Goal: Task Accomplishment & Management: Manage account settings

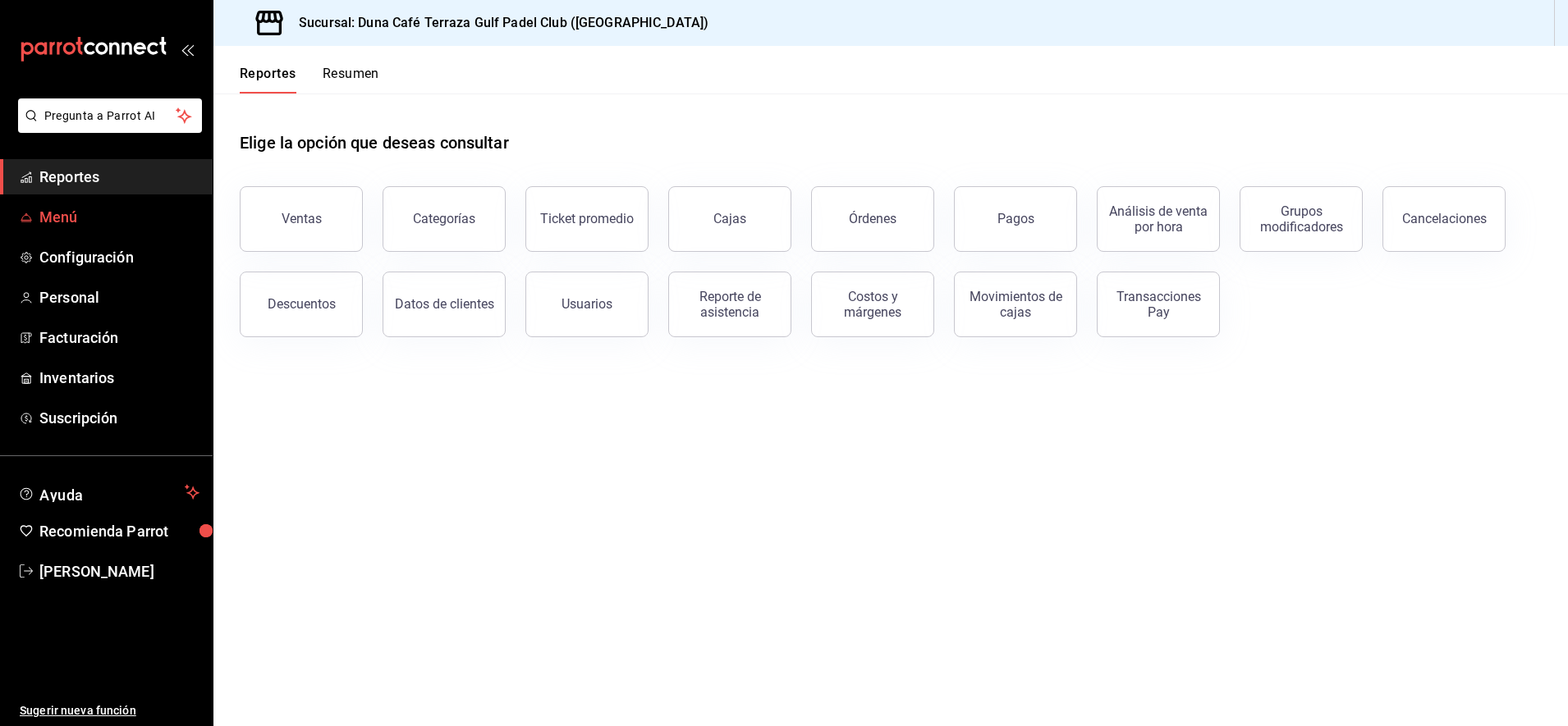
click at [64, 221] on span "Menú" at bounding box center [119, 217] width 160 height 22
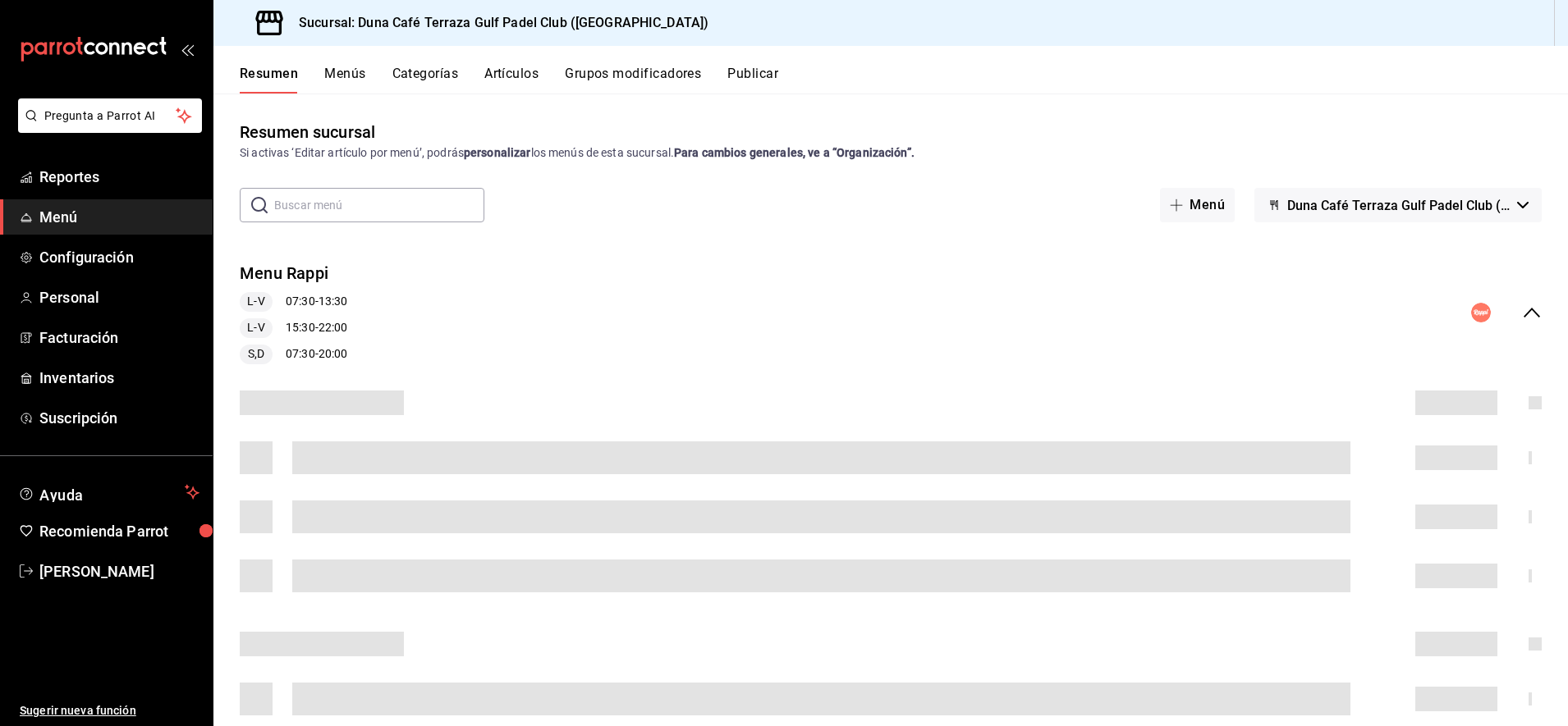
click at [418, 74] on button "Categorías" at bounding box center [425, 79] width 66 height 28
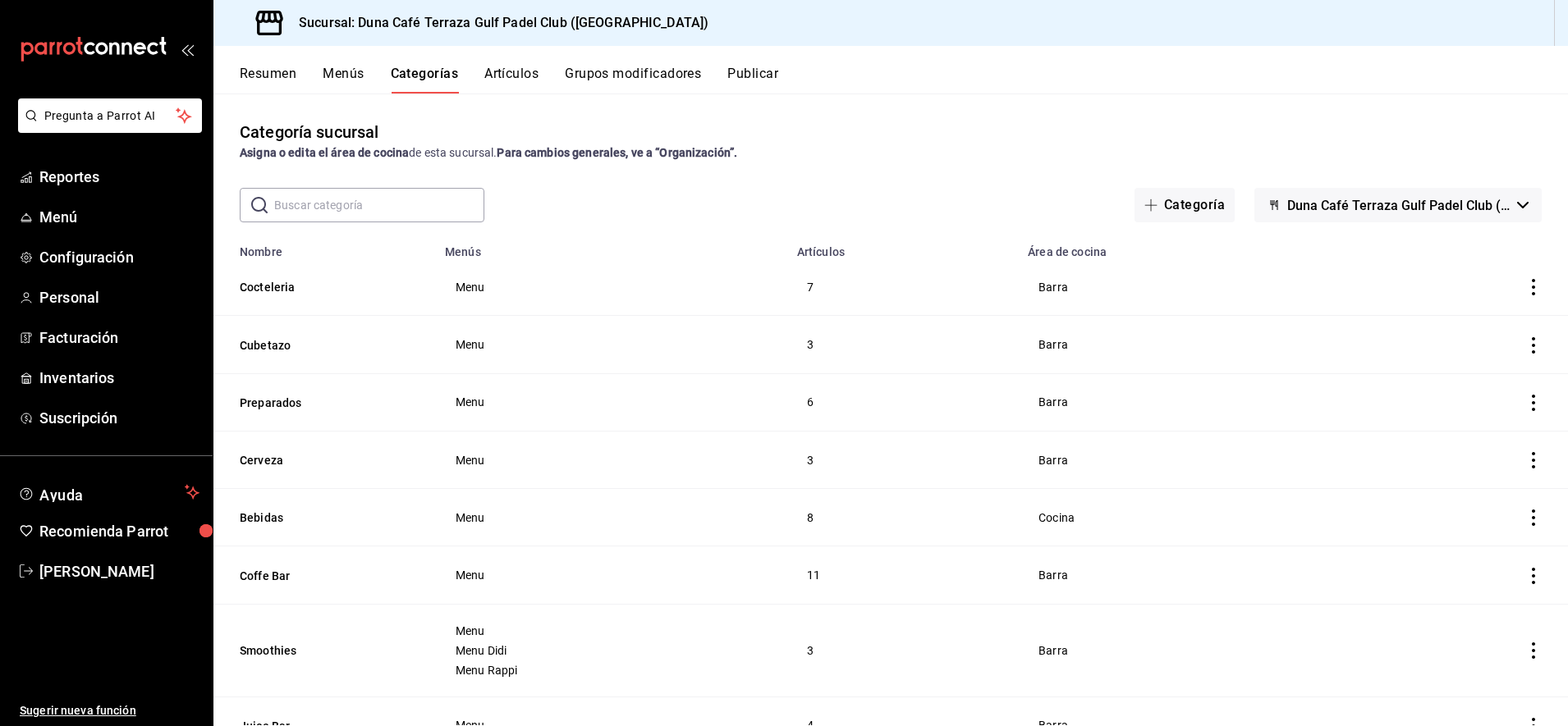
click at [1525, 290] on icon "actions" at bounding box center [1533, 287] width 17 height 17
click at [1053, 287] on div at bounding box center [784, 363] width 1568 height 726
click at [1525, 290] on icon "actions" at bounding box center [1533, 287] width 17 height 17
click at [1469, 329] on span "Editar" at bounding box center [1469, 325] width 43 height 17
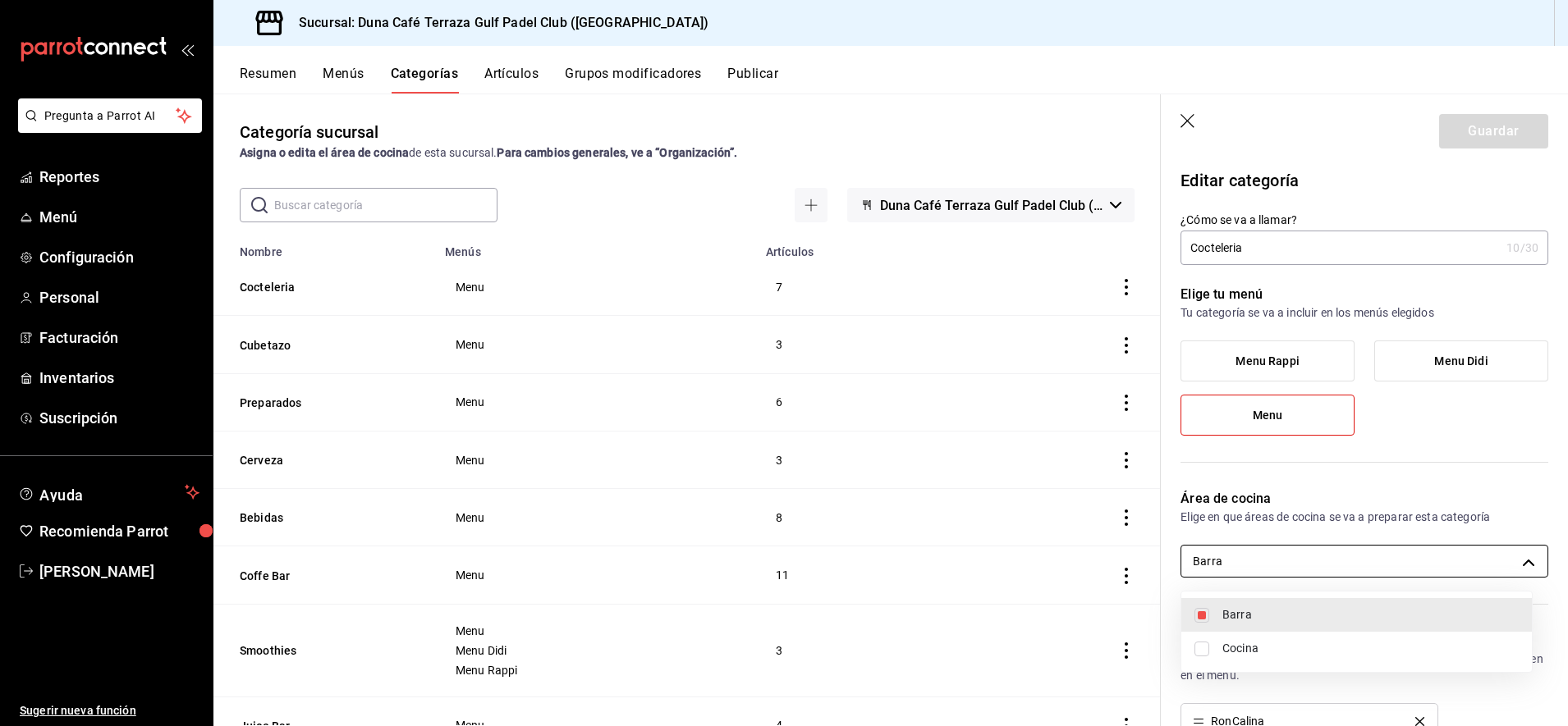
click at [1510, 562] on body "Pregunta a Parrot AI Reportes Menú Configuración Personal Facturación Inventari…" at bounding box center [784, 363] width 1568 height 726
click at [1207, 650] on input "checkbox" at bounding box center [1201, 648] width 15 height 15
checkbox input "true"
type input "f4f69abc-1107-425c-8f27-ec13d7a46b05,3de2040c-0cd0-4898-ae5b-c6454fd30179"
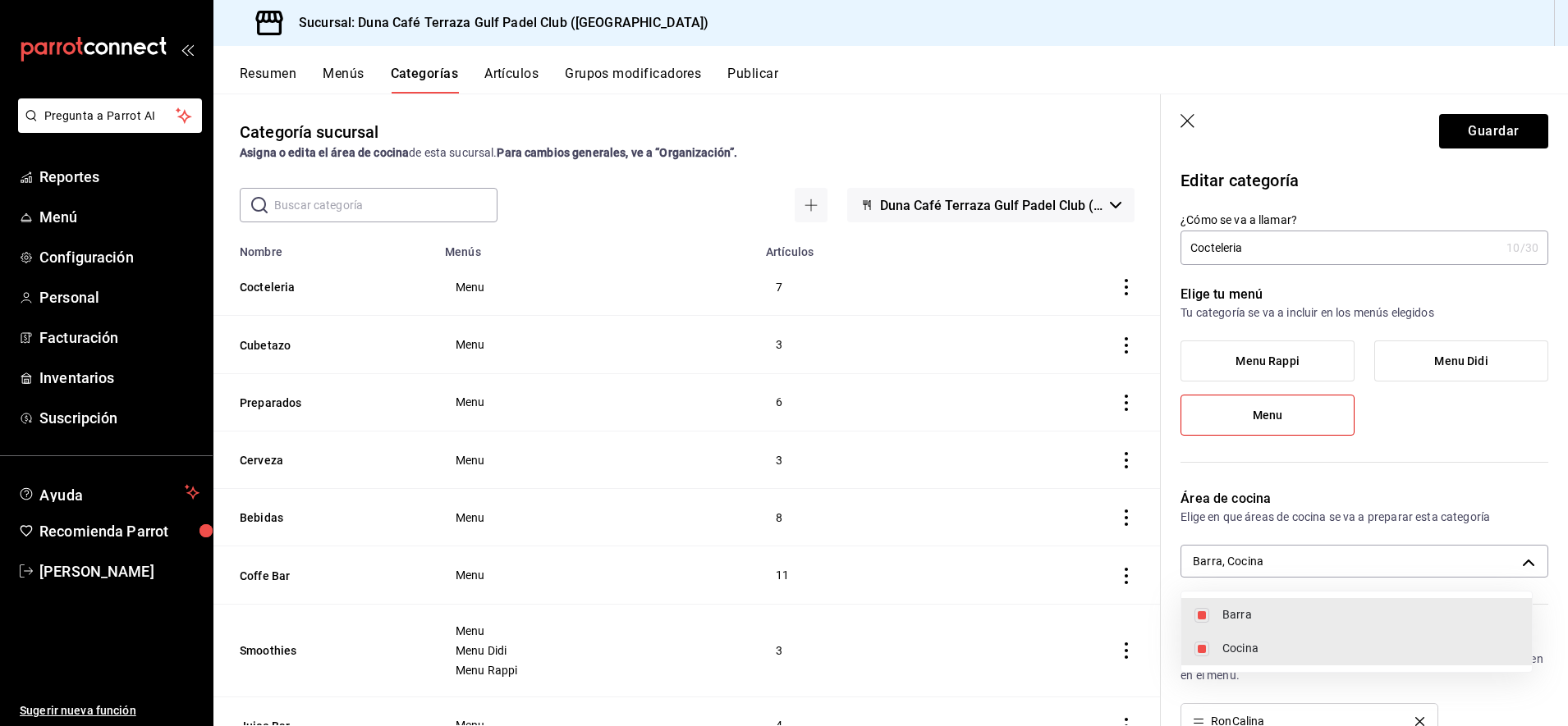
click at [1199, 609] on input "checkbox" at bounding box center [1201, 616] width 15 height 15
checkbox input "false"
type input "3de2040c-0cd0-4898-ae5b-c6454fd30179"
click at [1481, 127] on div at bounding box center [784, 363] width 1568 height 726
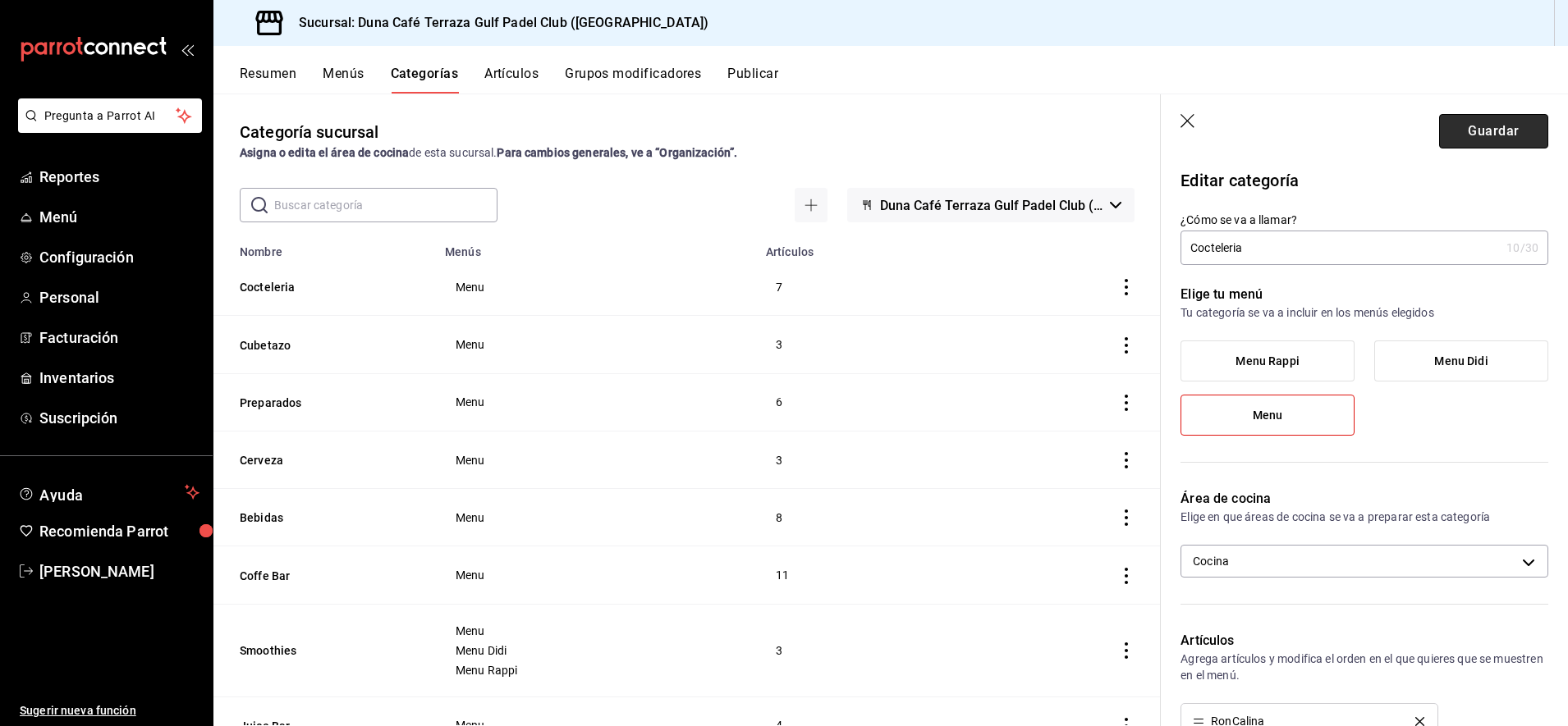
click at [1477, 128] on button "Guardar" at bounding box center [1493, 131] width 109 height 35
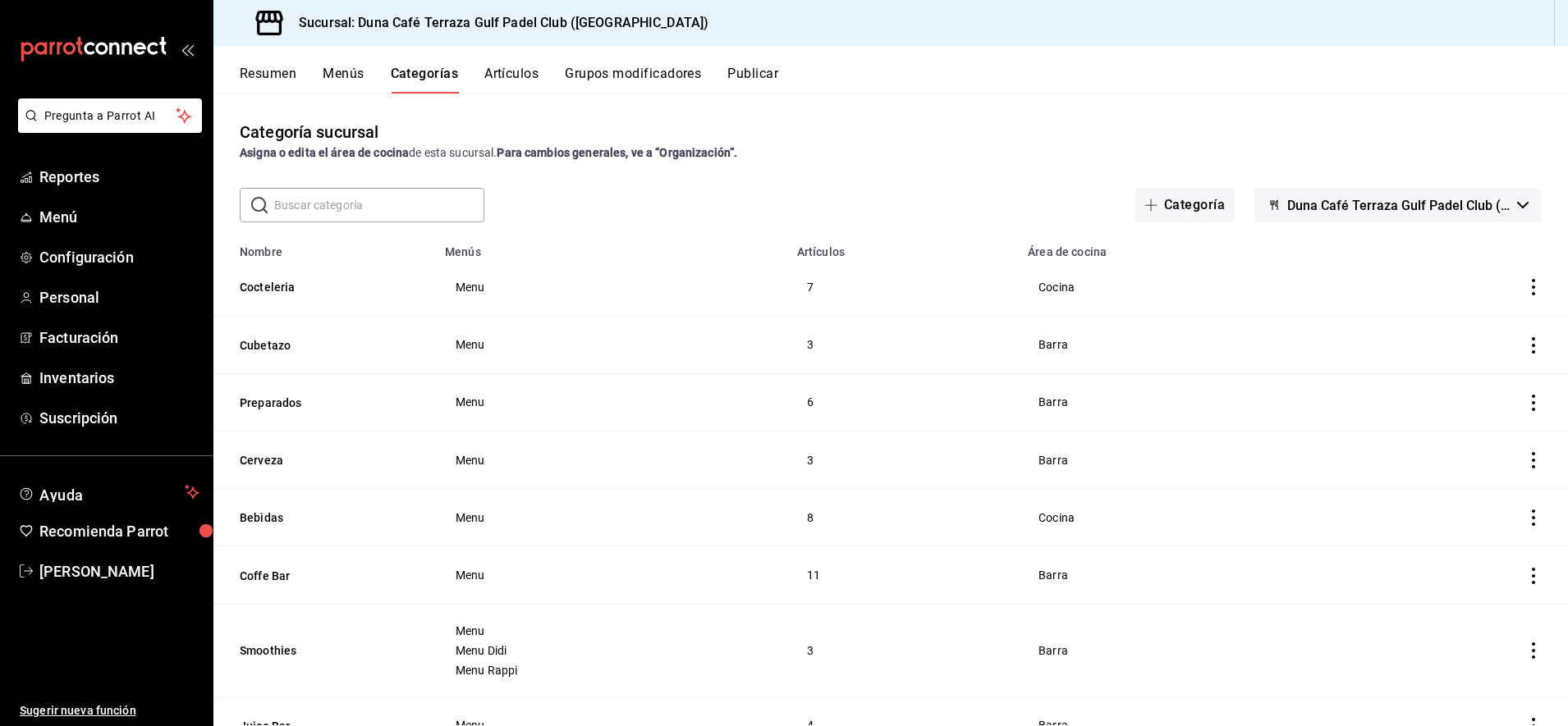
click at [1525, 347] on icon "actions" at bounding box center [1533, 346] width 17 height 17
click at [1469, 384] on span "Editar" at bounding box center [1469, 382] width 43 height 17
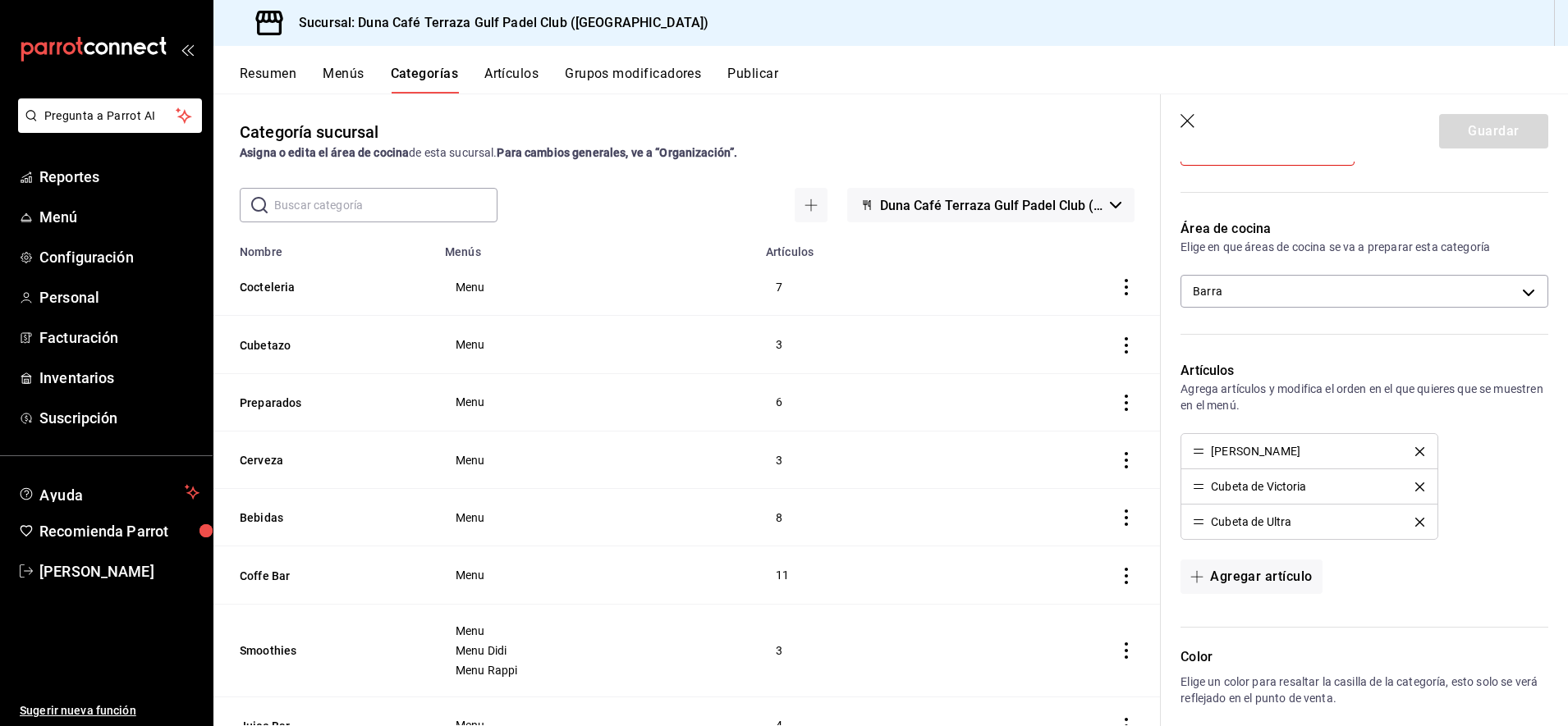
scroll to position [303, 0]
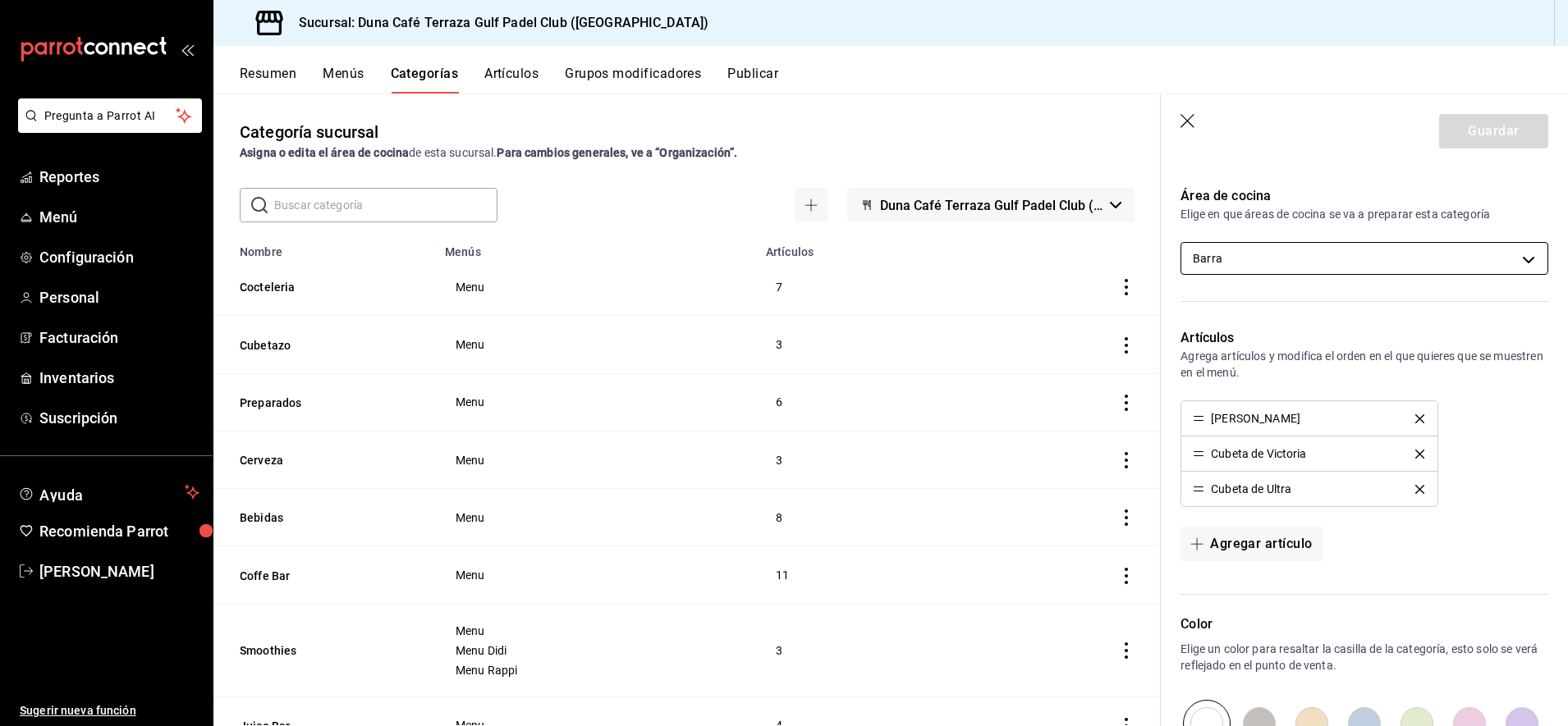
click at [1512, 261] on body "Pregunta a Parrot AI Reportes Menú Configuración Personal Facturación Inventari…" at bounding box center [784, 363] width 1568 height 726
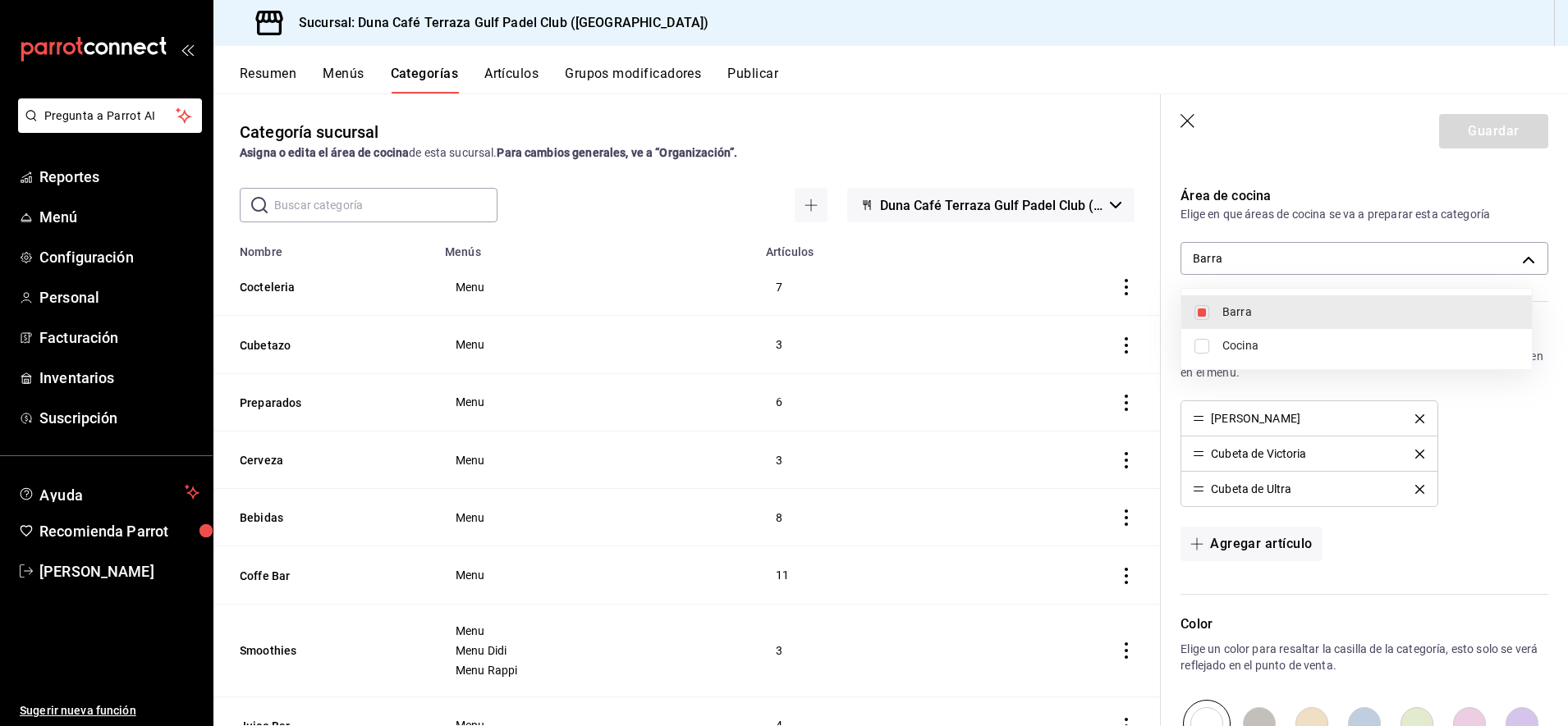
click at [1209, 347] on li "Cocina" at bounding box center [1356, 346] width 351 height 34
type input "f4f69abc-1107-425c-8f27-ec13d7a46b05,3de2040c-0cd0-4898-ae5b-c6454fd30179"
checkbox input "true"
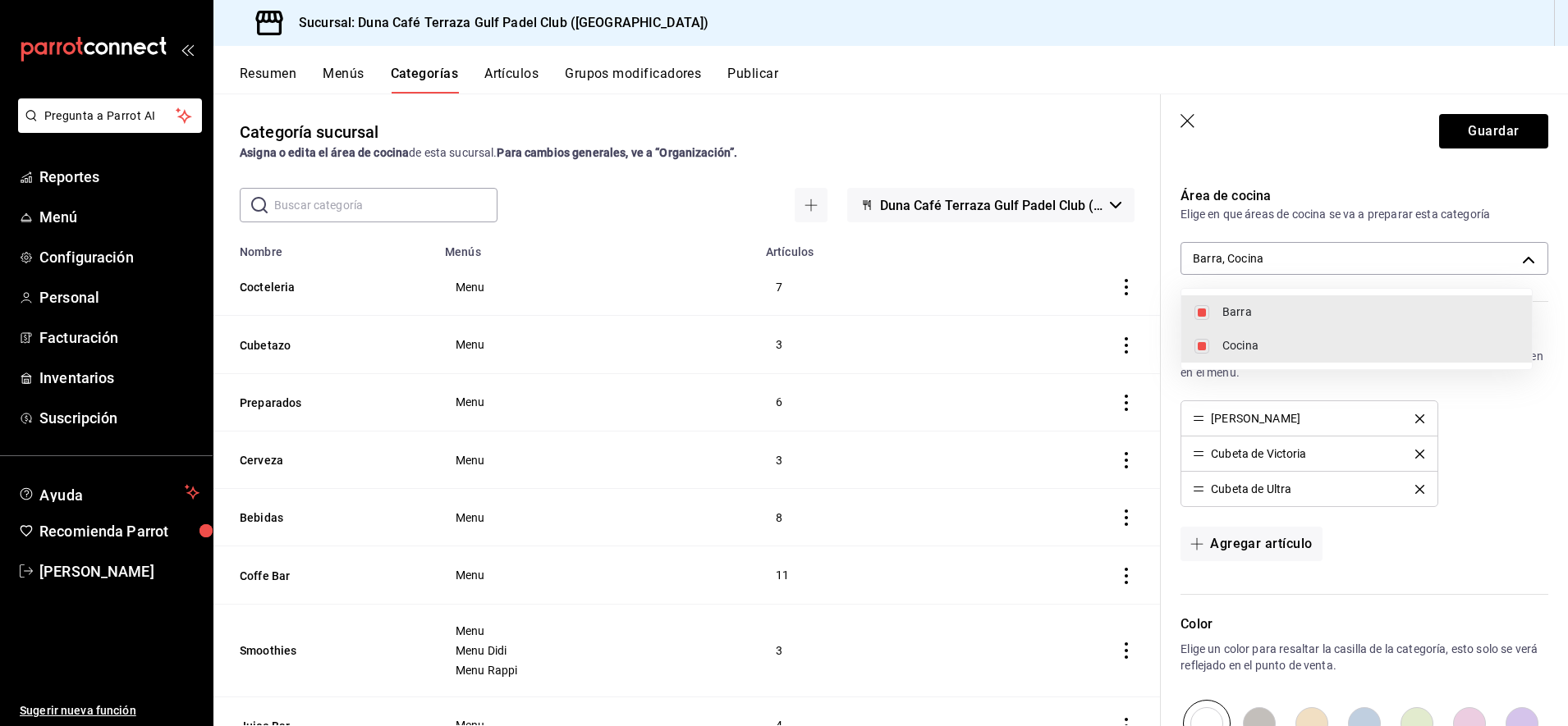
click at [1200, 306] on input "checkbox" at bounding box center [1201, 313] width 15 height 15
checkbox input "false"
type input "3de2040c-0cd0-4898-ae5b-c6454fd30179"
click at [1467, 137] on div at bounding box center [784, 363] width 1568 height 726
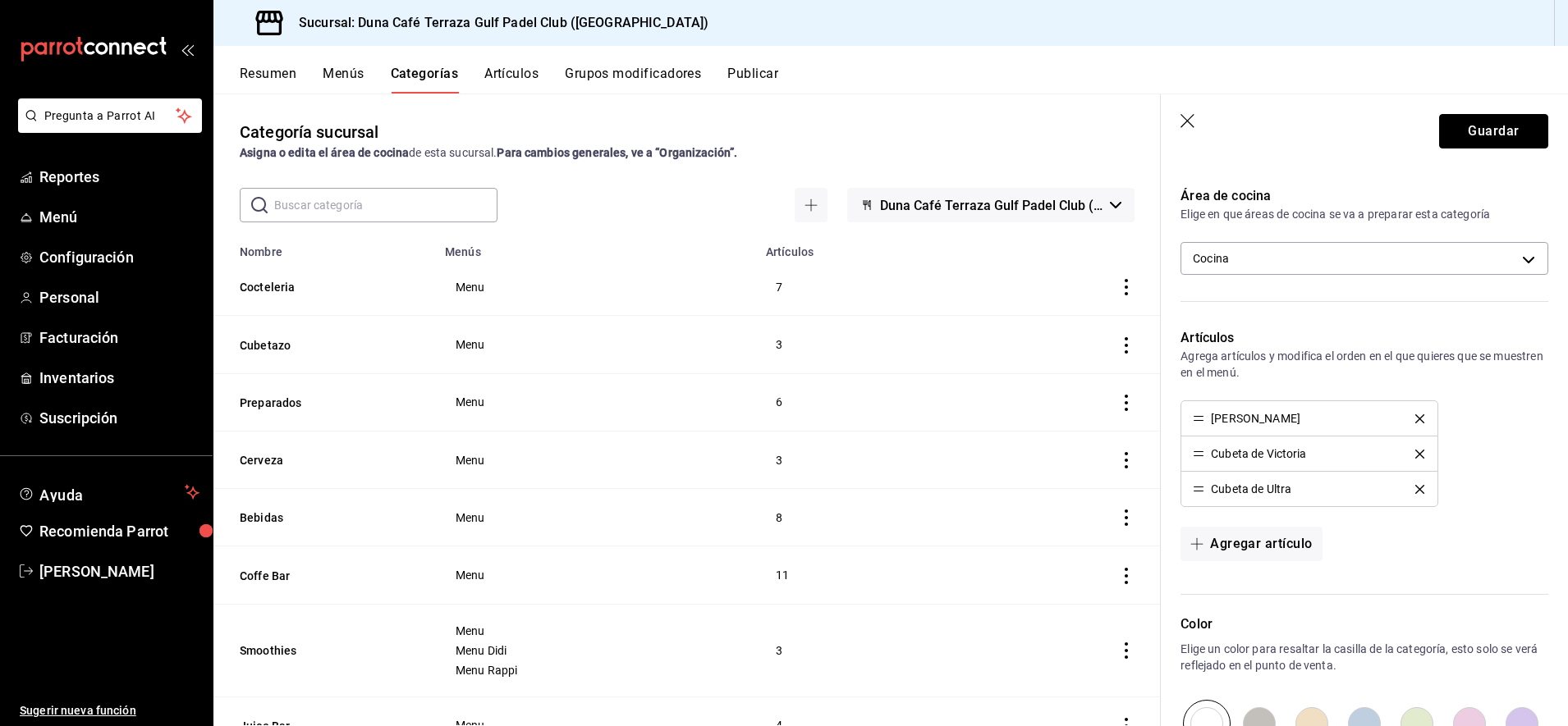
click at [1467, 137] on button "Guardar" at bounding box center [1493, 131] width 109 height 35
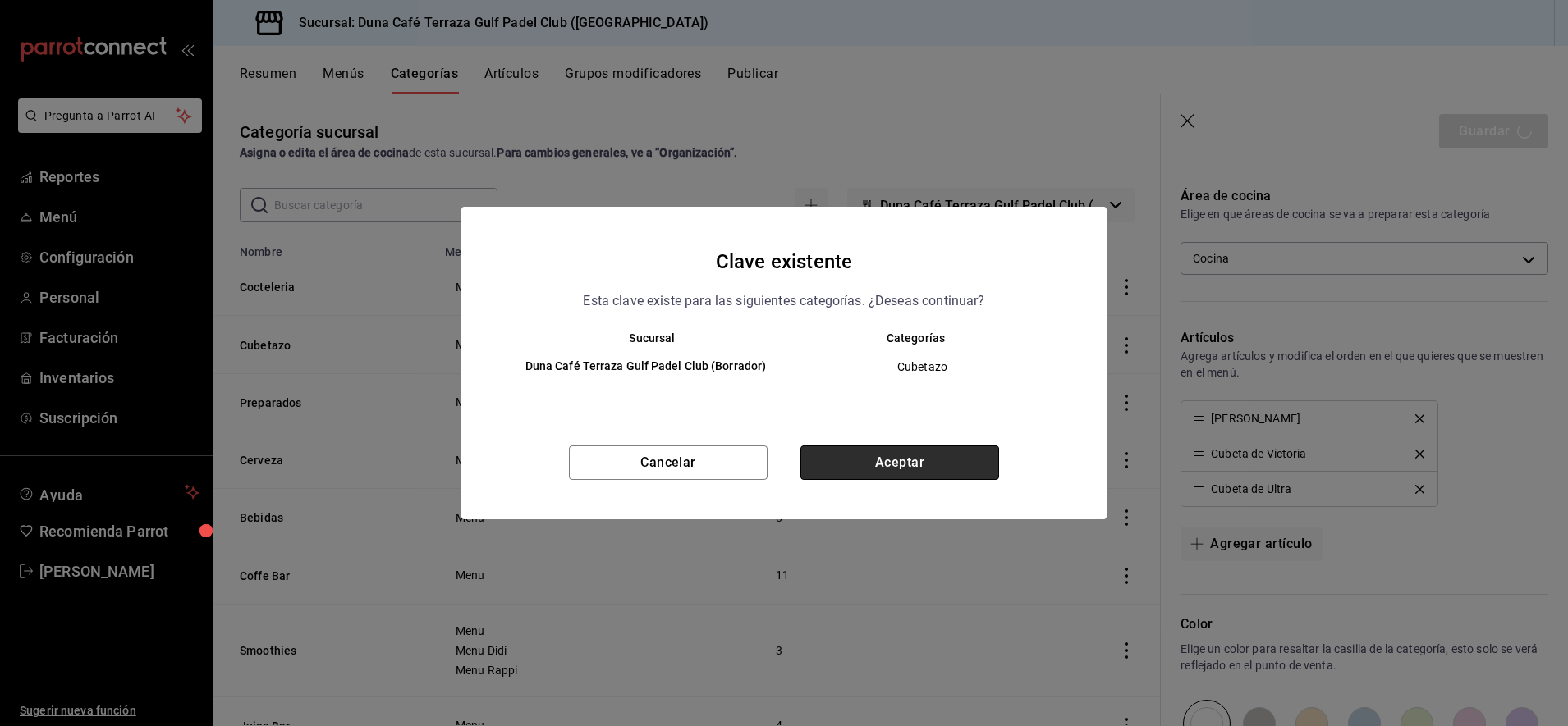
click at [885, 466] on button "Aceptar" at bounding box center [899, 463] width 198 height 35
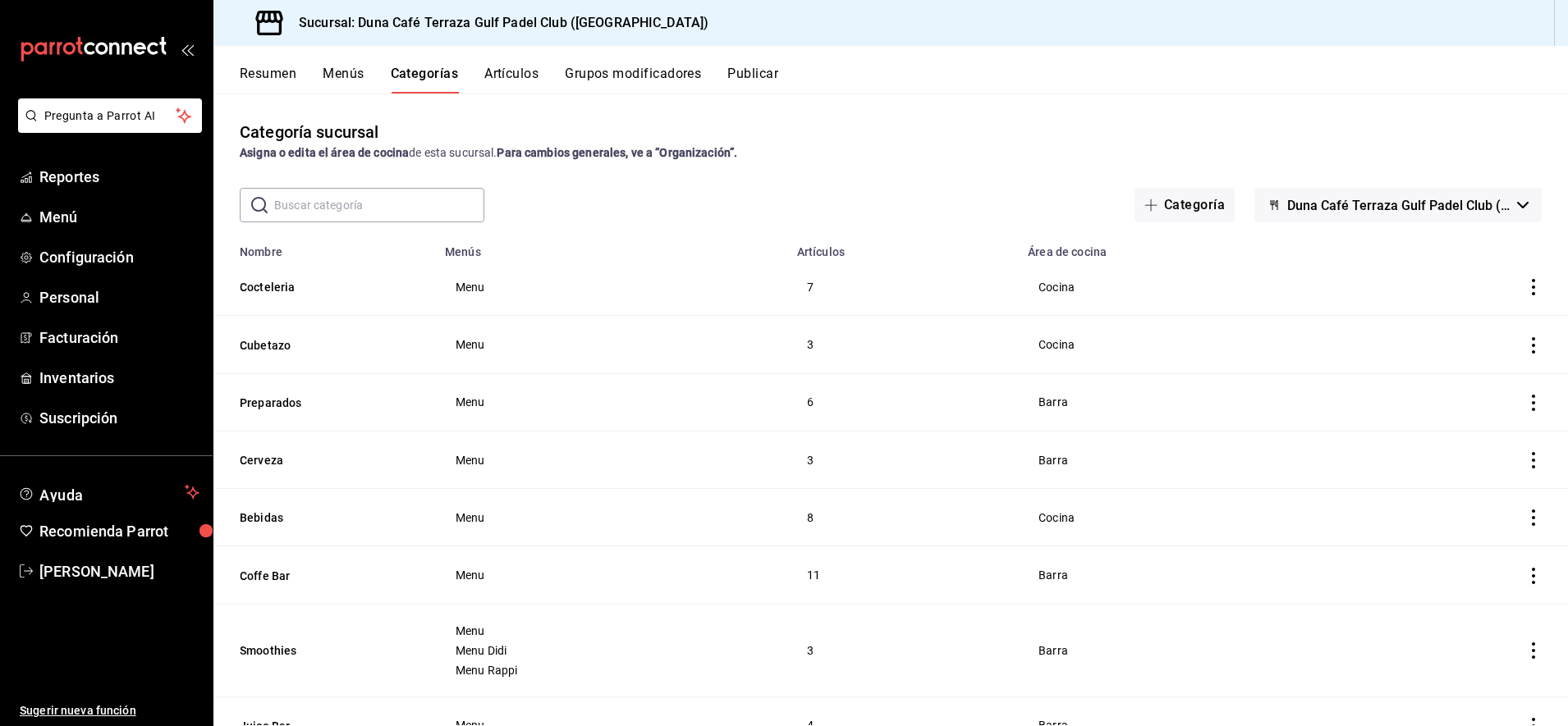
click at [1525, 406] on icon "actions" at bounding box center [1533, 403] width 17 height 17
click at [1444, 439] on div at bounding box center [1432, 439] width 30 height 20
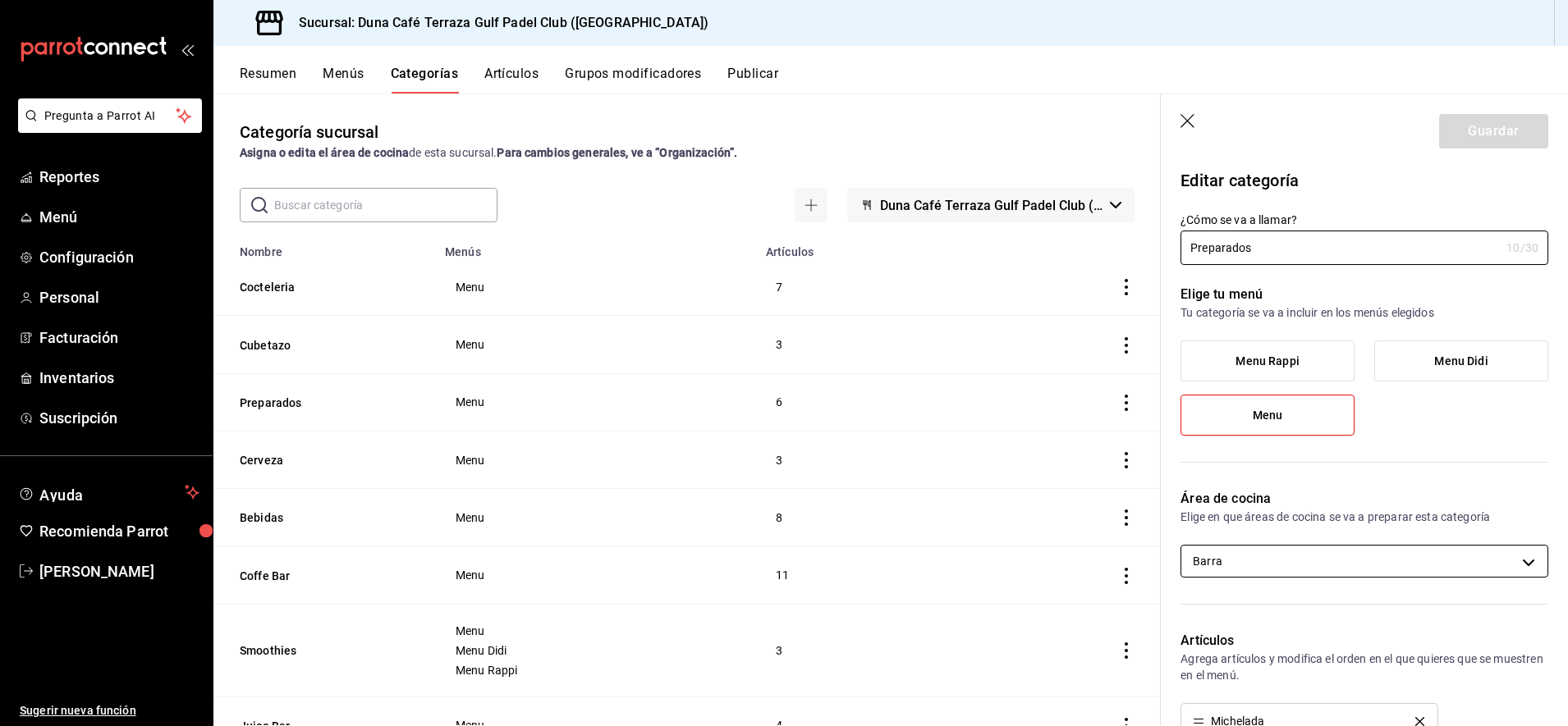
click at [1336, 573] on body "Pregunta a Parrot AI Reportes Menú Configuración Personal Facturación Inventari…" at bounding box center [784, 363] width 1568 height 726
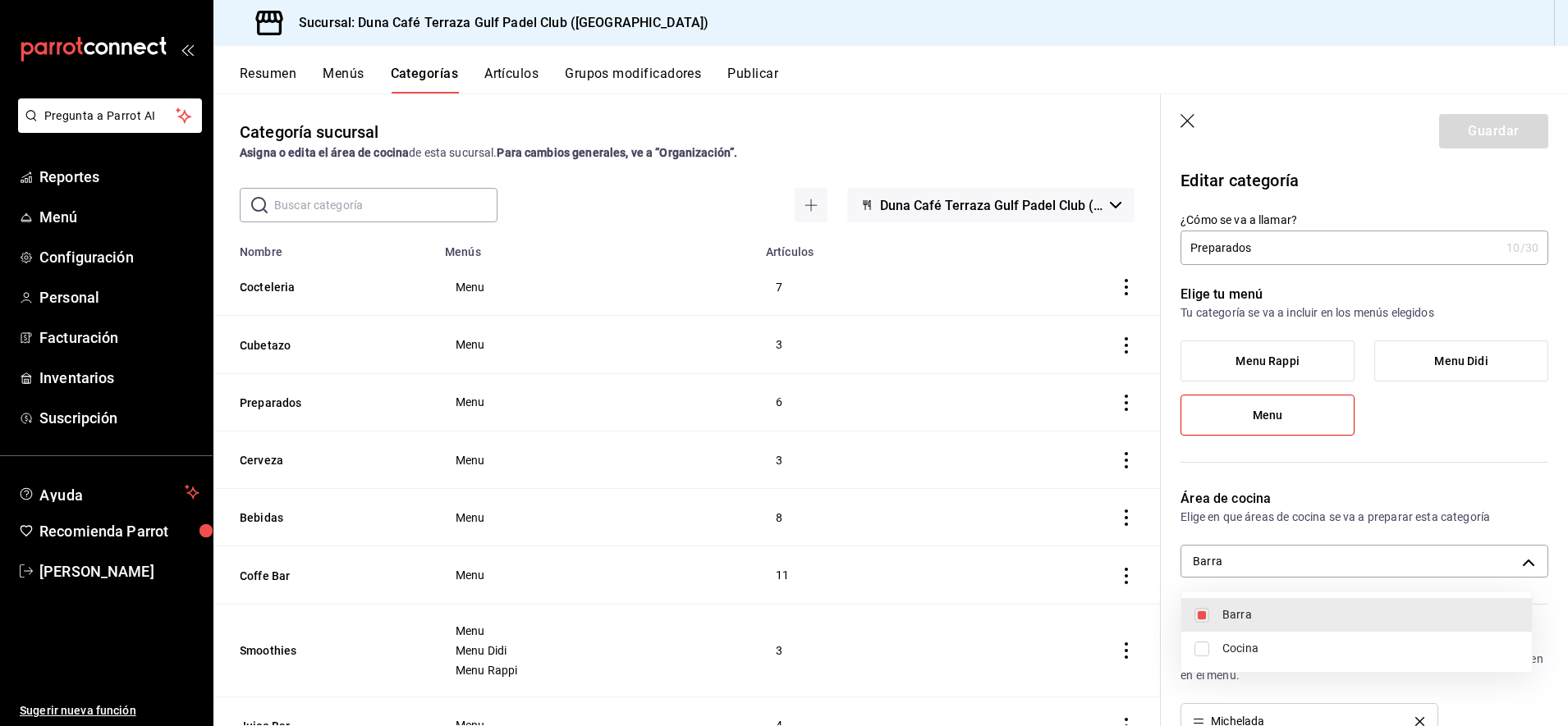
click at [1206, 651] on input "checkbox" at bounding box center [1201, 648] width 15 height 15
checkbox input "true"
type input "f4f69abc-1107-425c-8f27-ec13d7a46b05,3de2040c-0cd0-4898-ae5b-c6454fd30179"
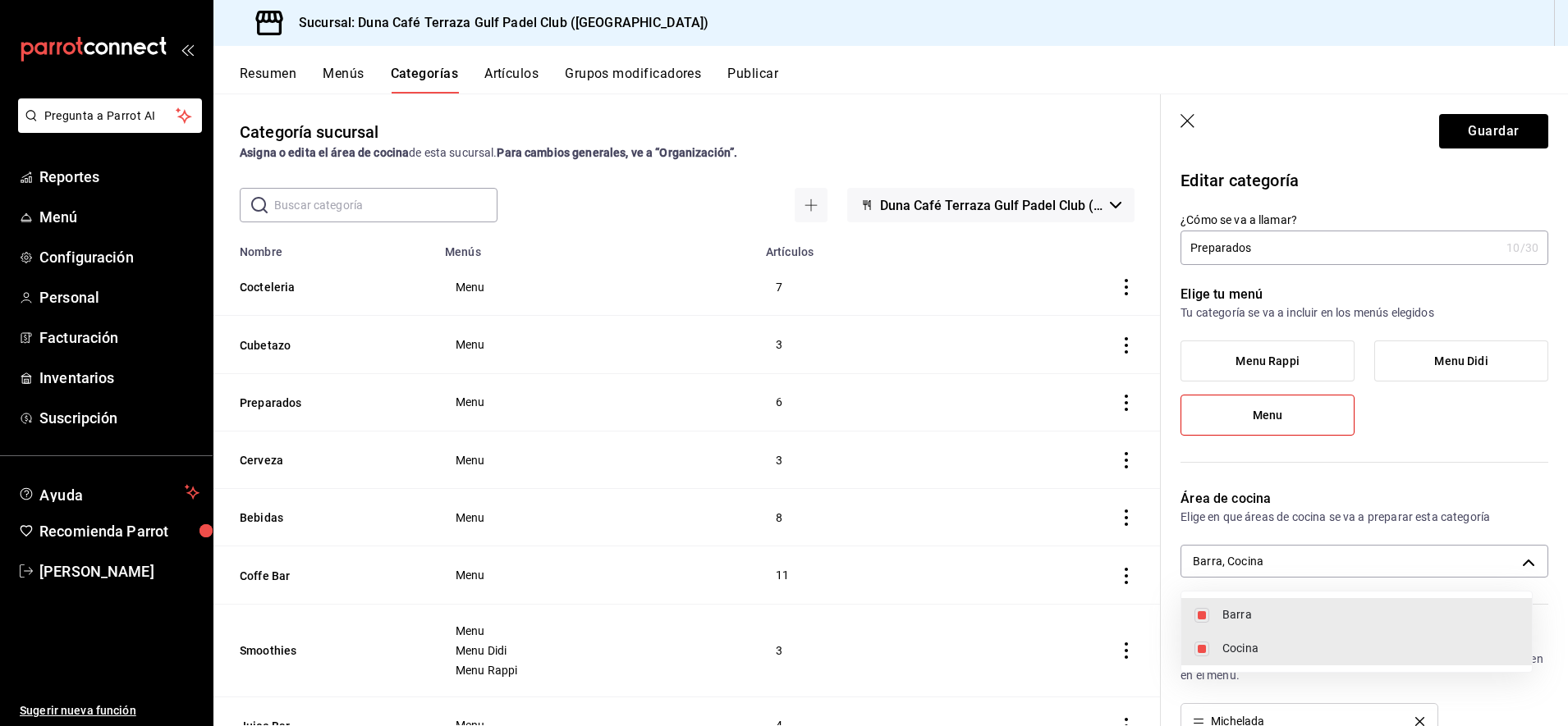
click at [1206, 614] on input "checkbox" at bounding box center [1201, 616] width 15 height 15
checkbox input "false"
type input "3de2040c-0cd0-4898-ae5b-c6454fd30179"
click at [1491, 126] on div at bounding box center [784, 363] width 1568 height 726
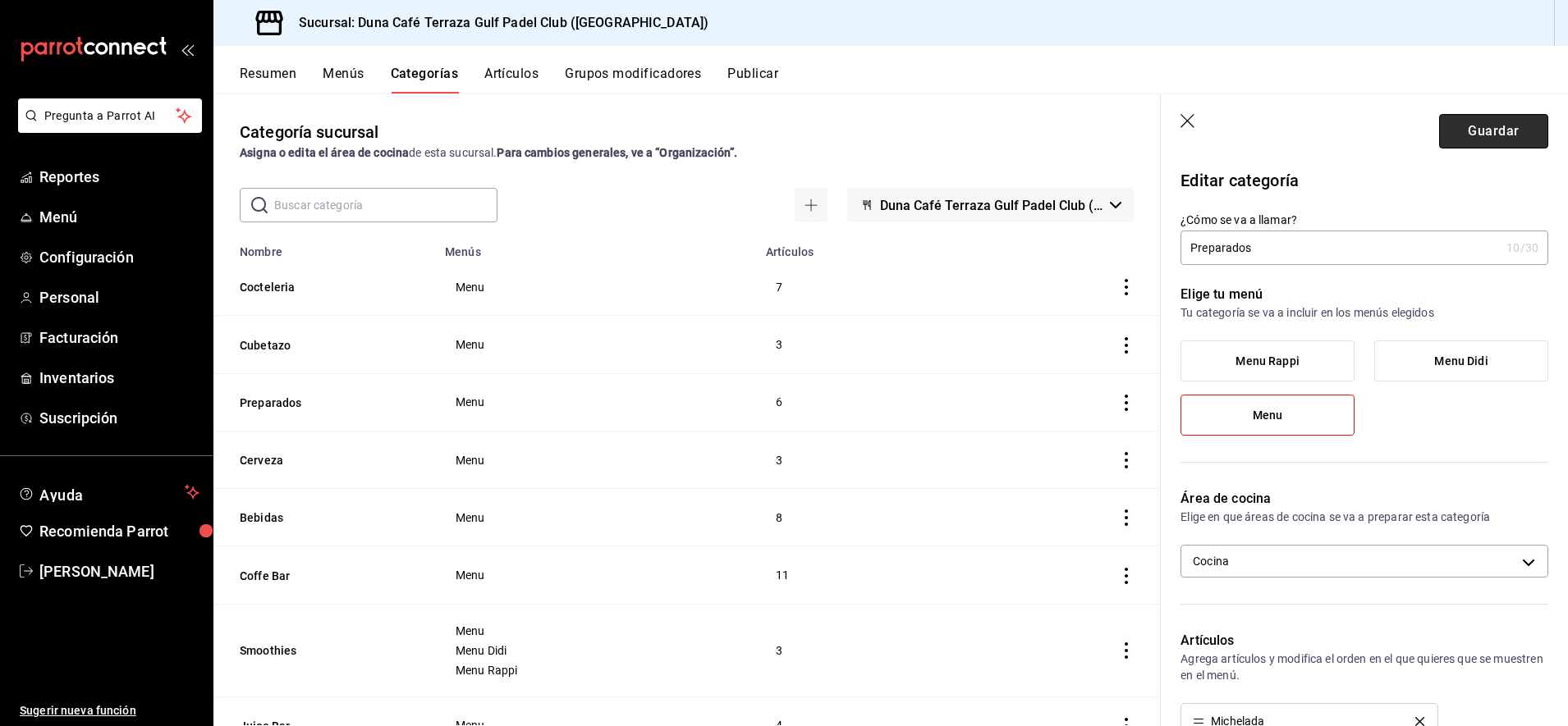
click at [1485, 130] on button "Guardar" at bounding box center [1493, 131] width 109 height 35
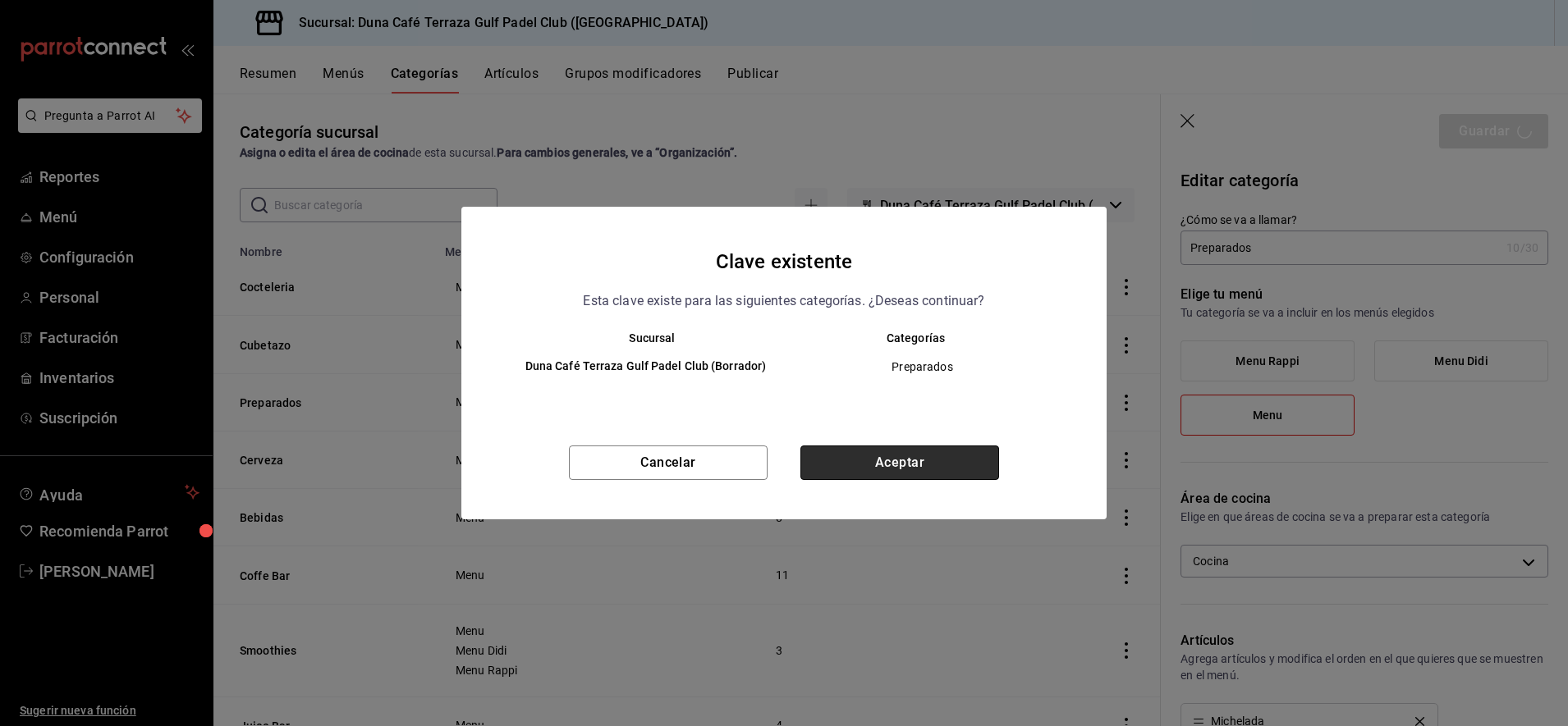
click at [870, 463] on button "Aceptar" at bounding box center [899, 463] width 198 height 35
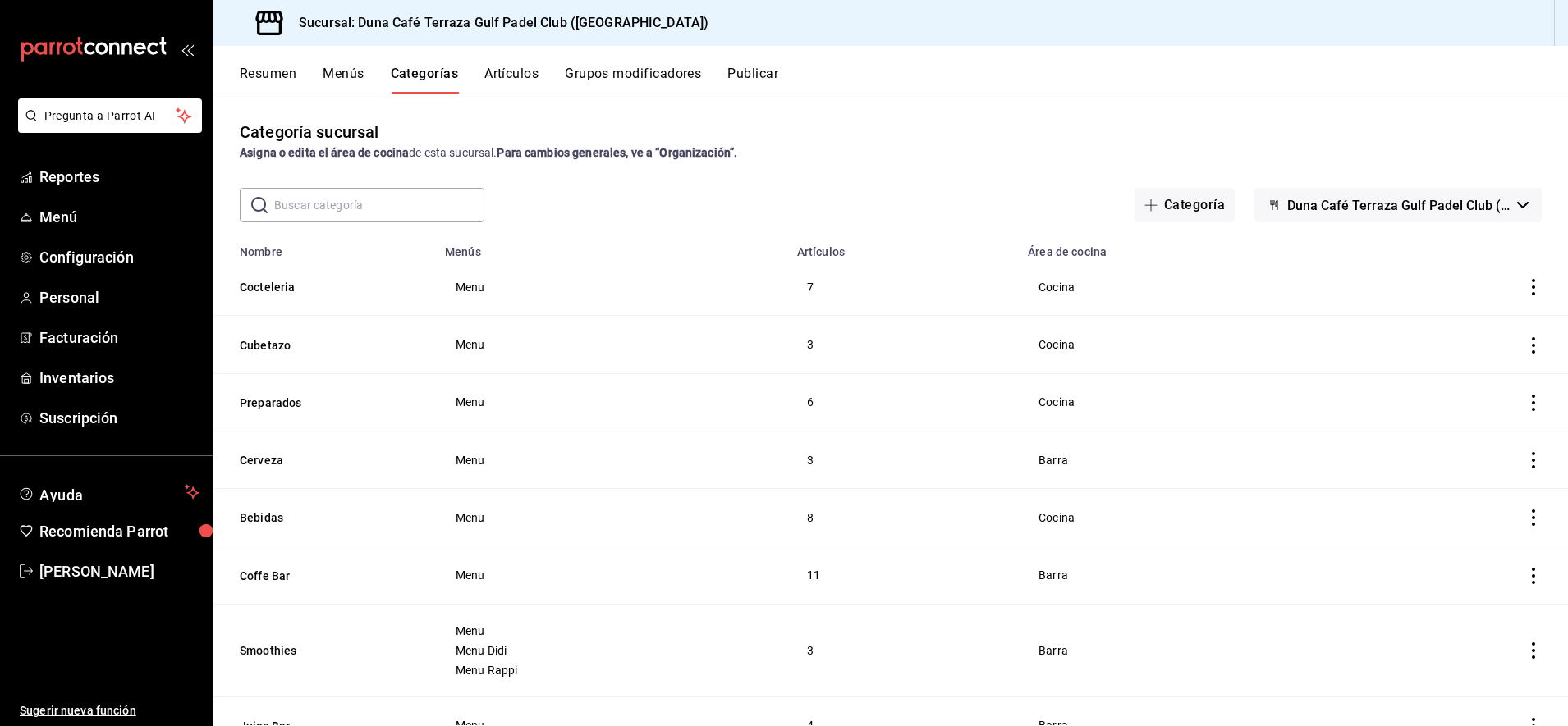
click at [1532, 458] on icon "actions" at bounding box center [1533, 461] width 4 height 17
click at [1465, 499] on span "Editar" at bounding box center [1469, 495] width 43 height 17
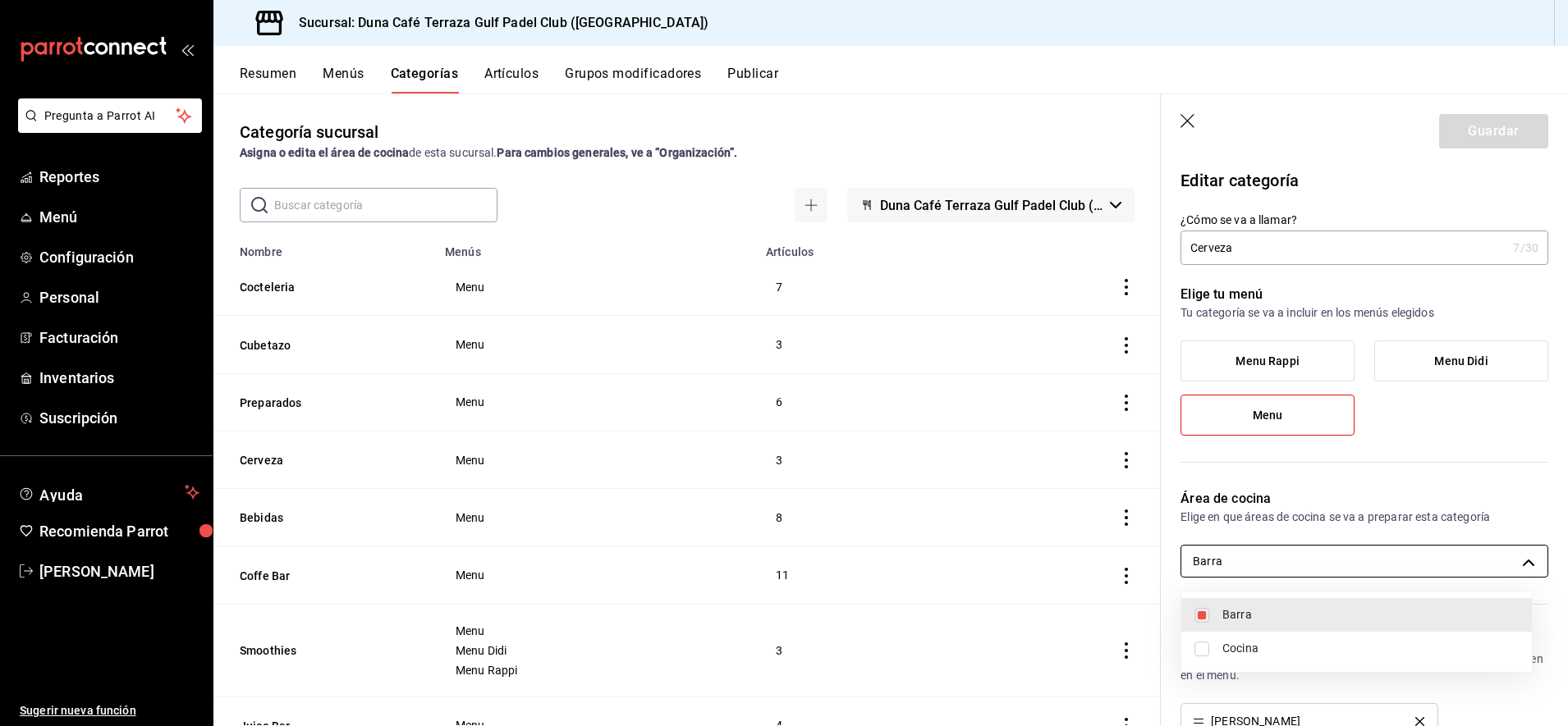
click at [1299, 559] on body "Pregunta a Parrot AI Reportes Menú Configuración Personal Facturación Inventari…" at bounding box center [784, 363] width 1568 height 726
click at [1200, 619] on input "checkbox" at bounding box center [1201, 616] width 15 height 15
checkbox input "false"
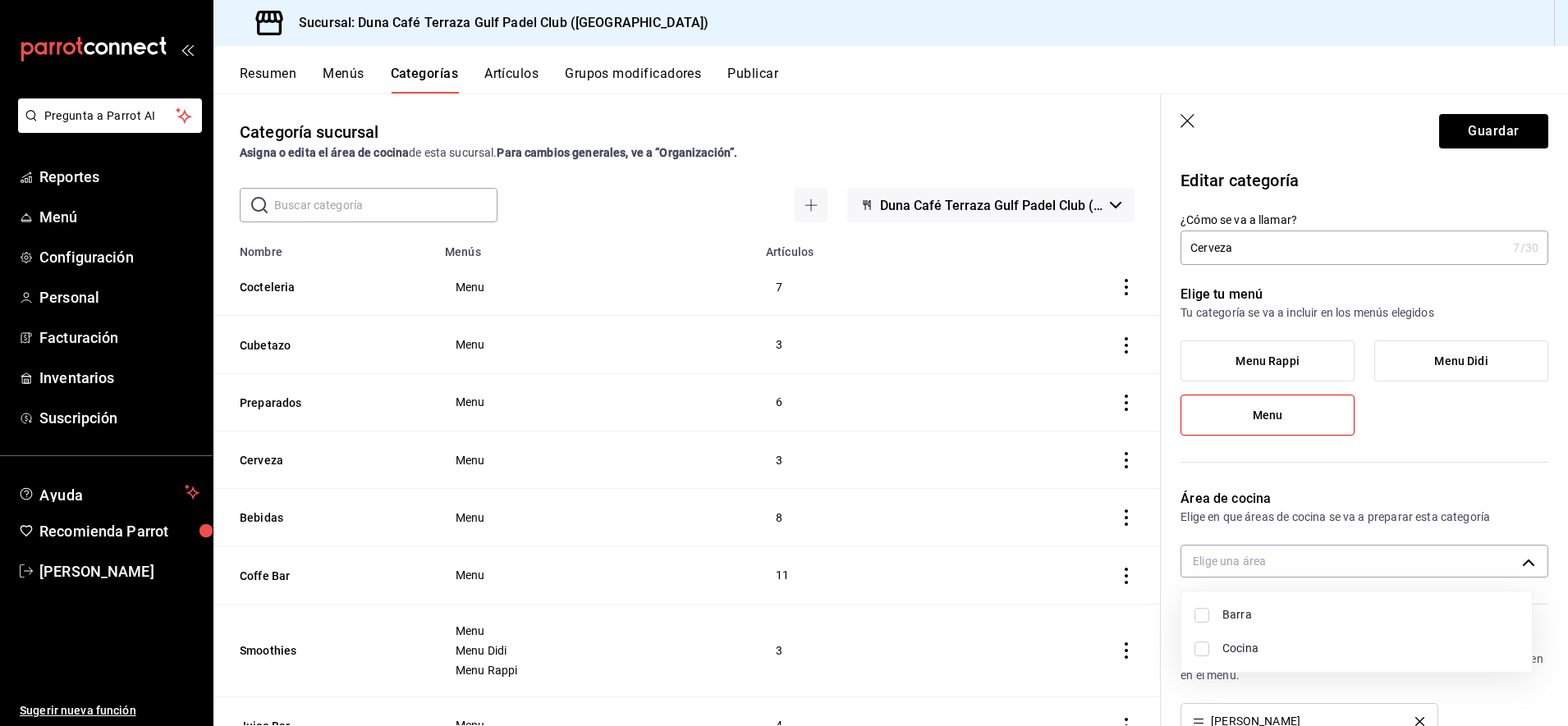
click at [1204, 652] on input "checkbox" at bounding box center [1201, 648] width 15 height 15
checkbox input "true"
type input "3de2040c-0cd0-4898-ae5b-c6454fd30179"
click at [1463, 139] on div at bounding box center [784, 363] width 1568 height 726
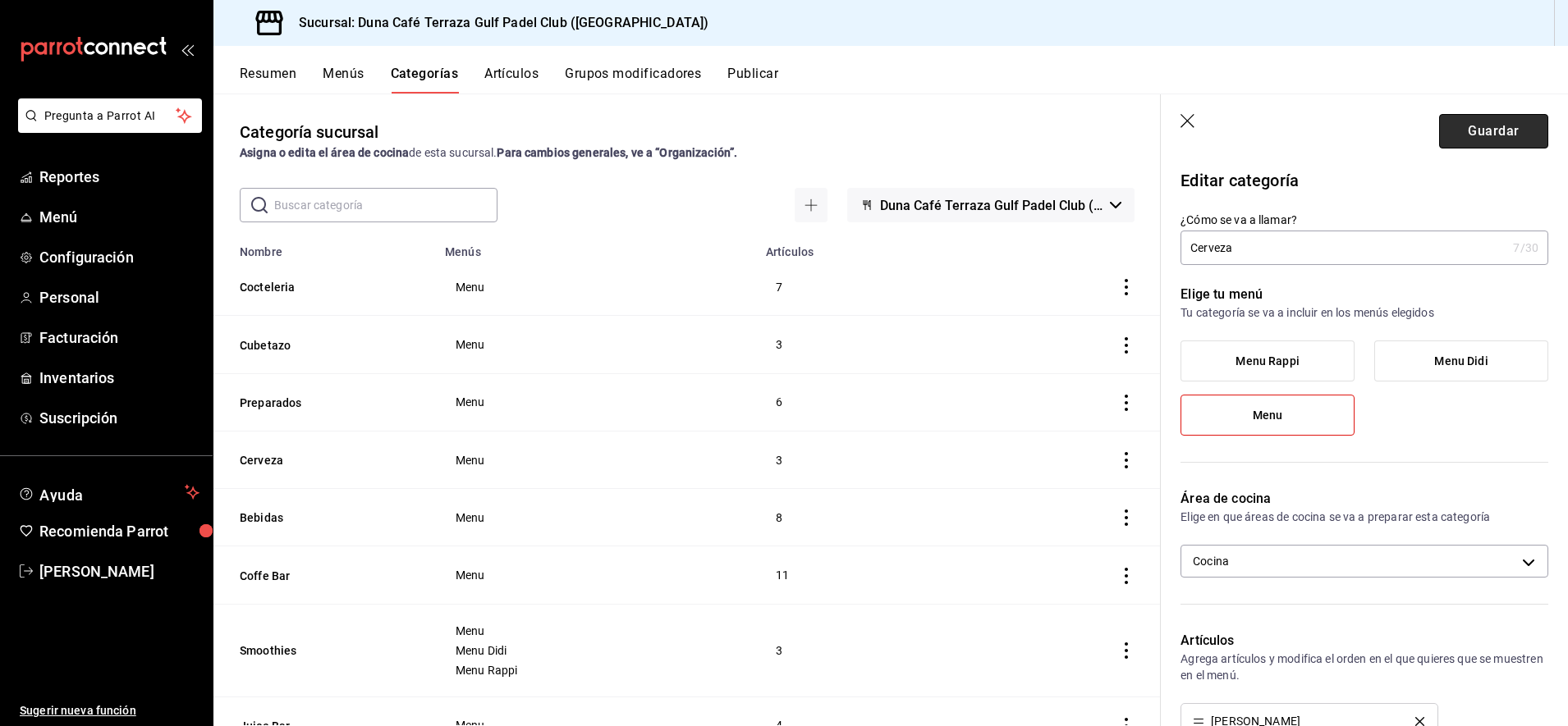
click at [1481, 133] on button "Guardar" at bounding box center [1493, 131] width 109 height 35
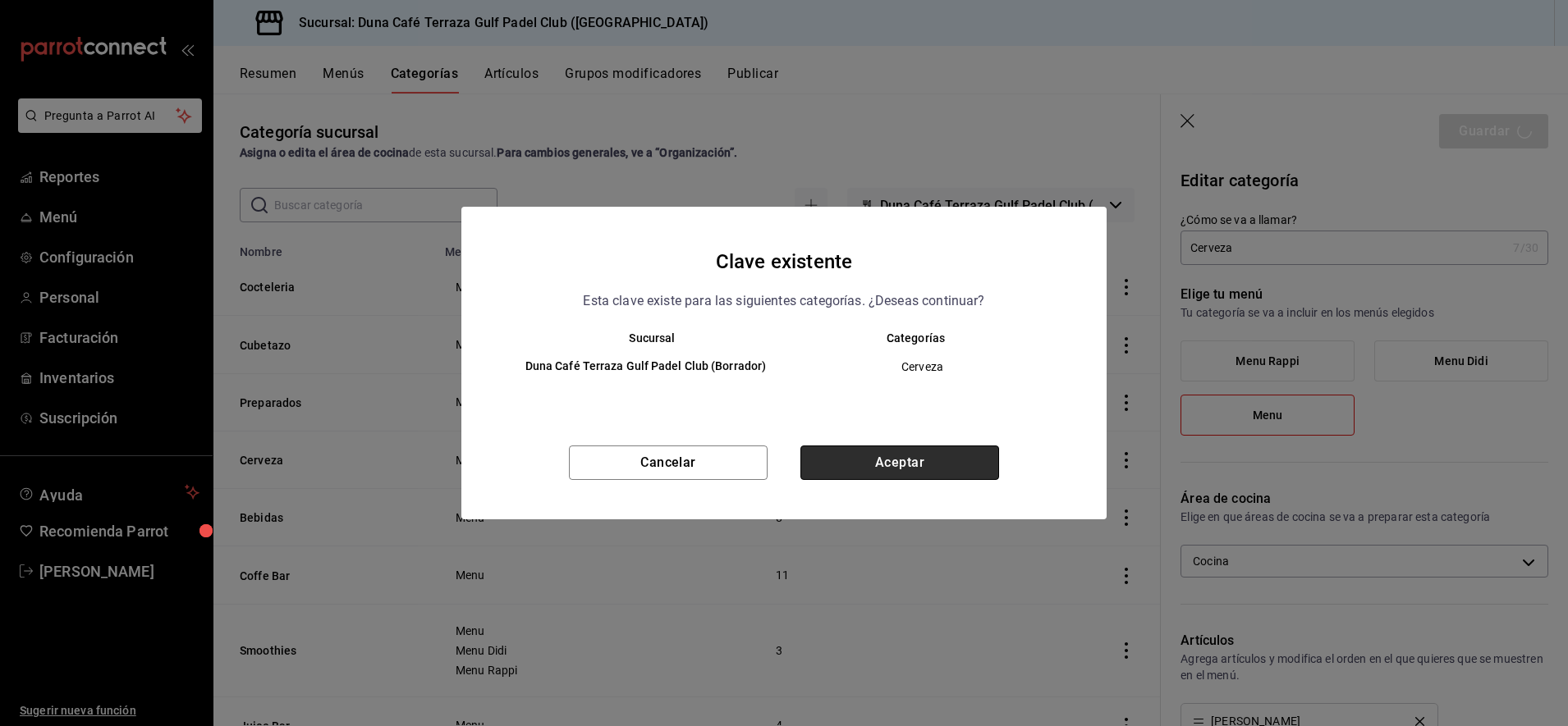
click at [928, 466] on button "Aceptar" at bounding box center [899, 463] width 198 height 35
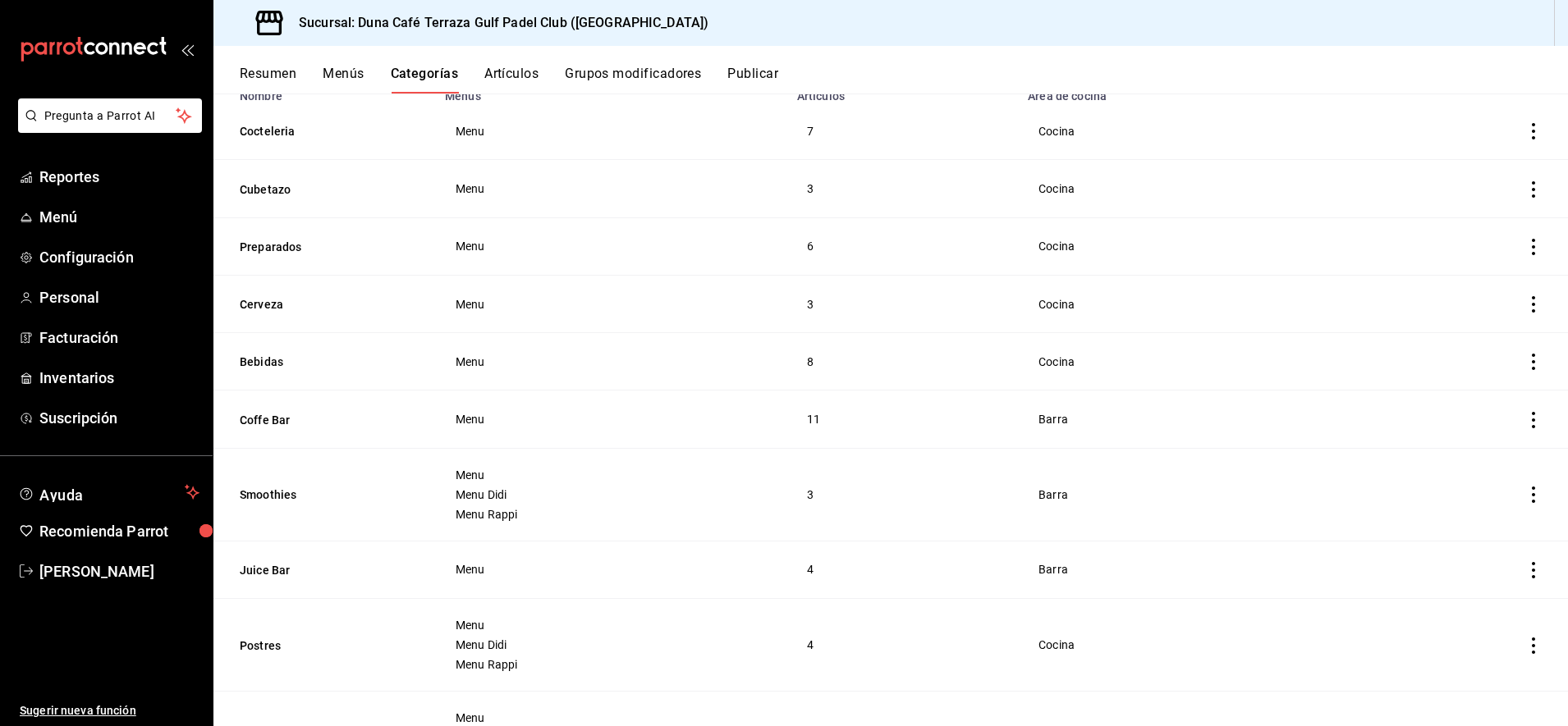
scroll to position [181, 0]
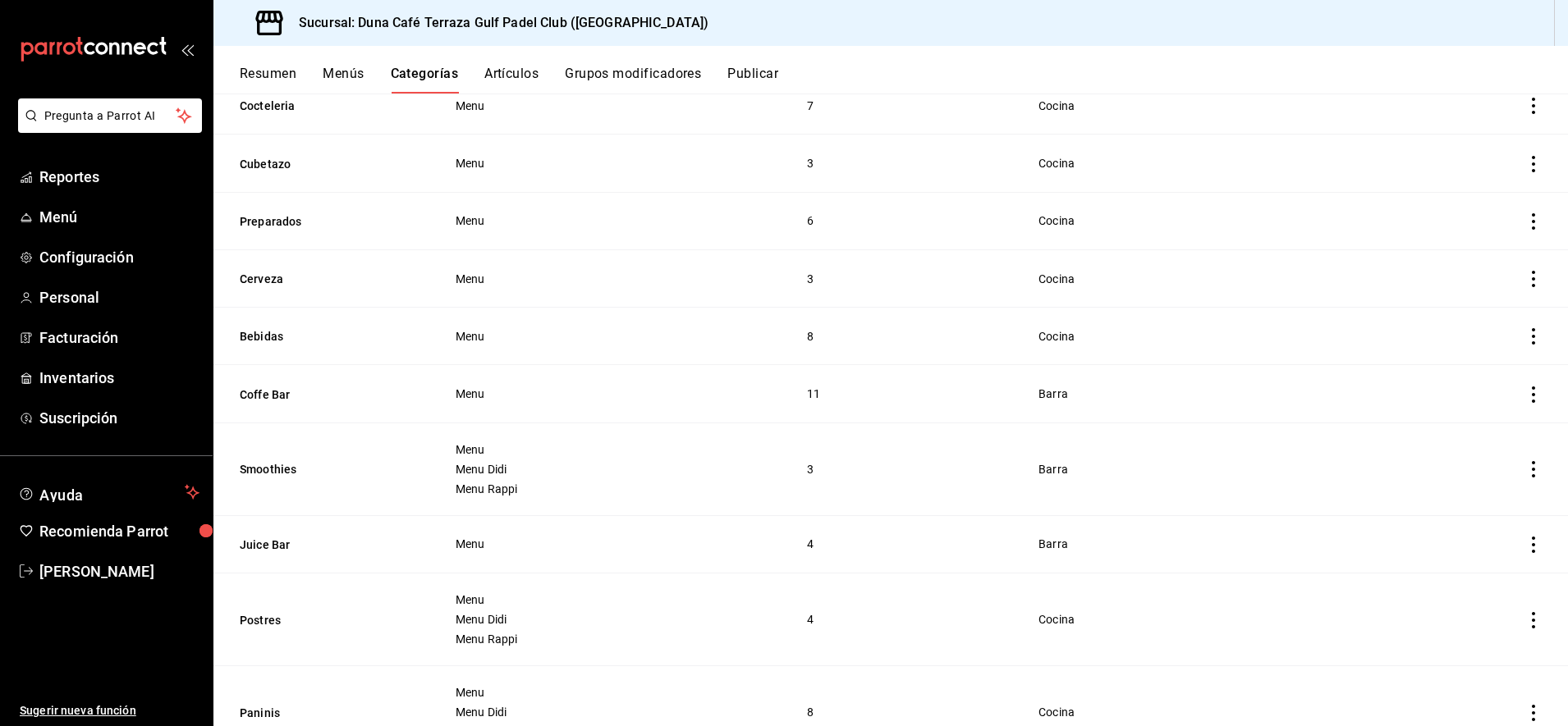
click at [1525, 393] on icon "actions" at bounding box center [1533, 394] width 17 height 17
click at [1461, 433] on span "Editar" at bounding box center [1469, 428] width 43 height 17
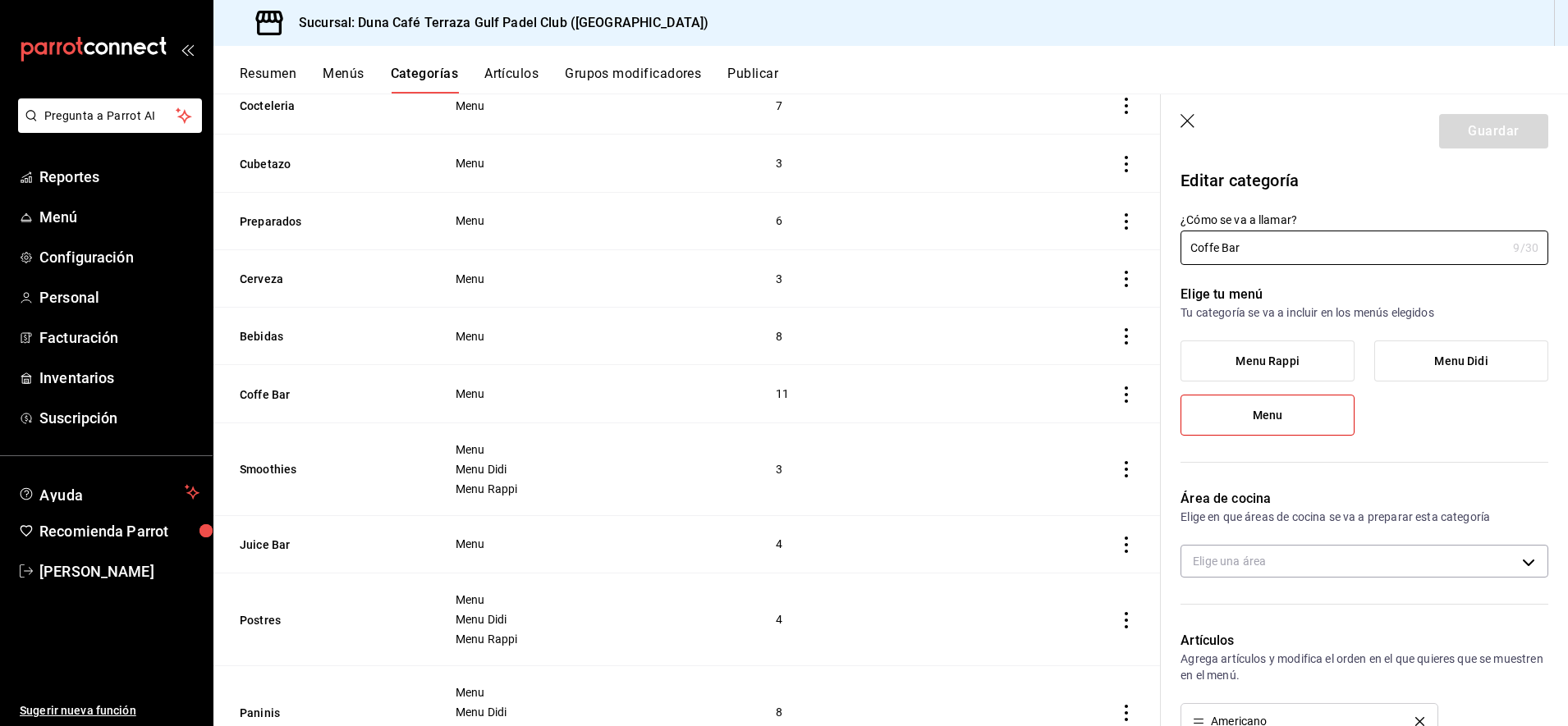
type input "f4f69abc-1107-425c-8f27-ec13d7a46b05"
click at [1273, 562] on body "Pregunta a Parrot AI Reportes Menú Configuración Personal Facturación Inventari…" at bounding box center [784, 363] width 1568 height 726
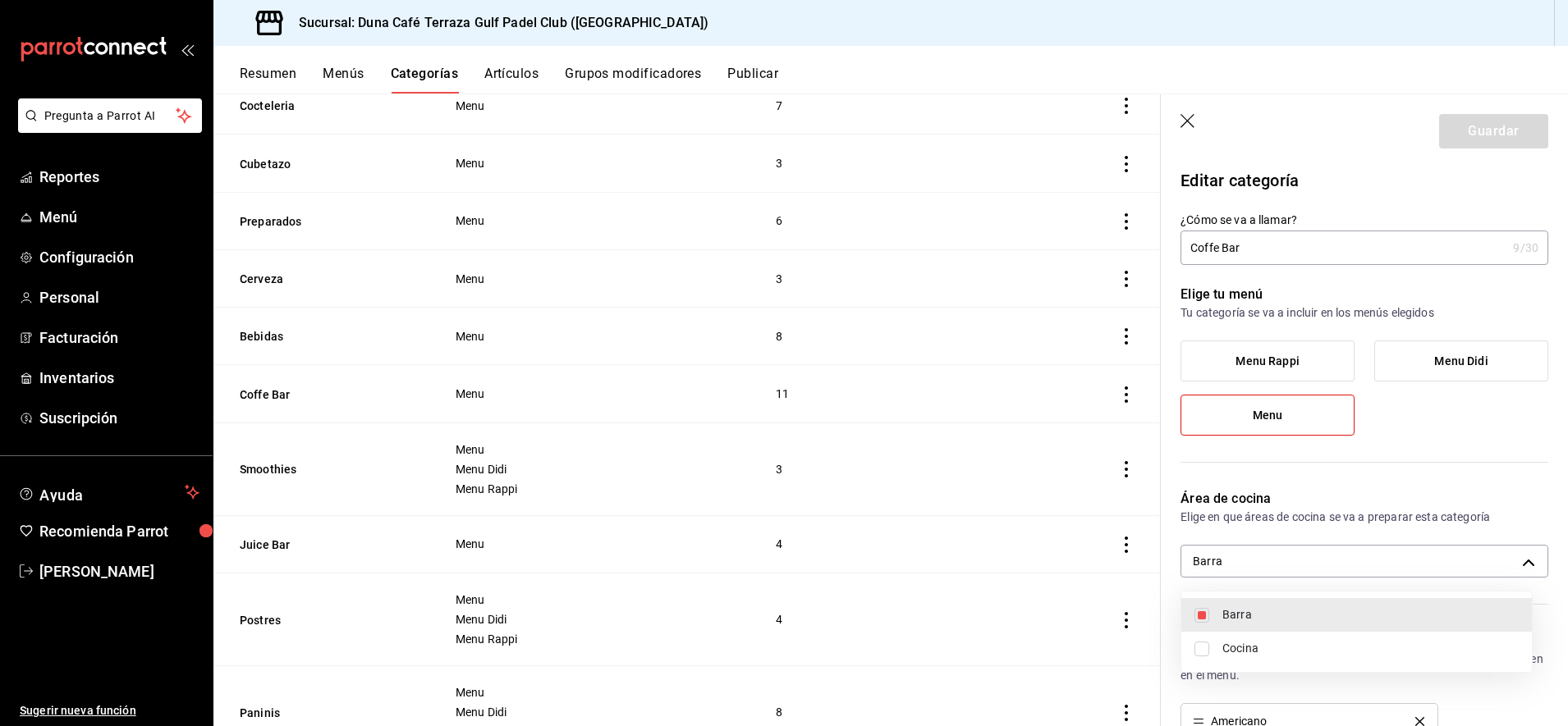
click at [1205, 647] on input "checkbox" at bounding box center [1201, 648] width 15 height 15
checkbox input "true"
type input "f4f69abc-1107-425c-8f27-ec13d7a46b05,3de2040c-0cd0-4898-ae5b-c6454fd30179"
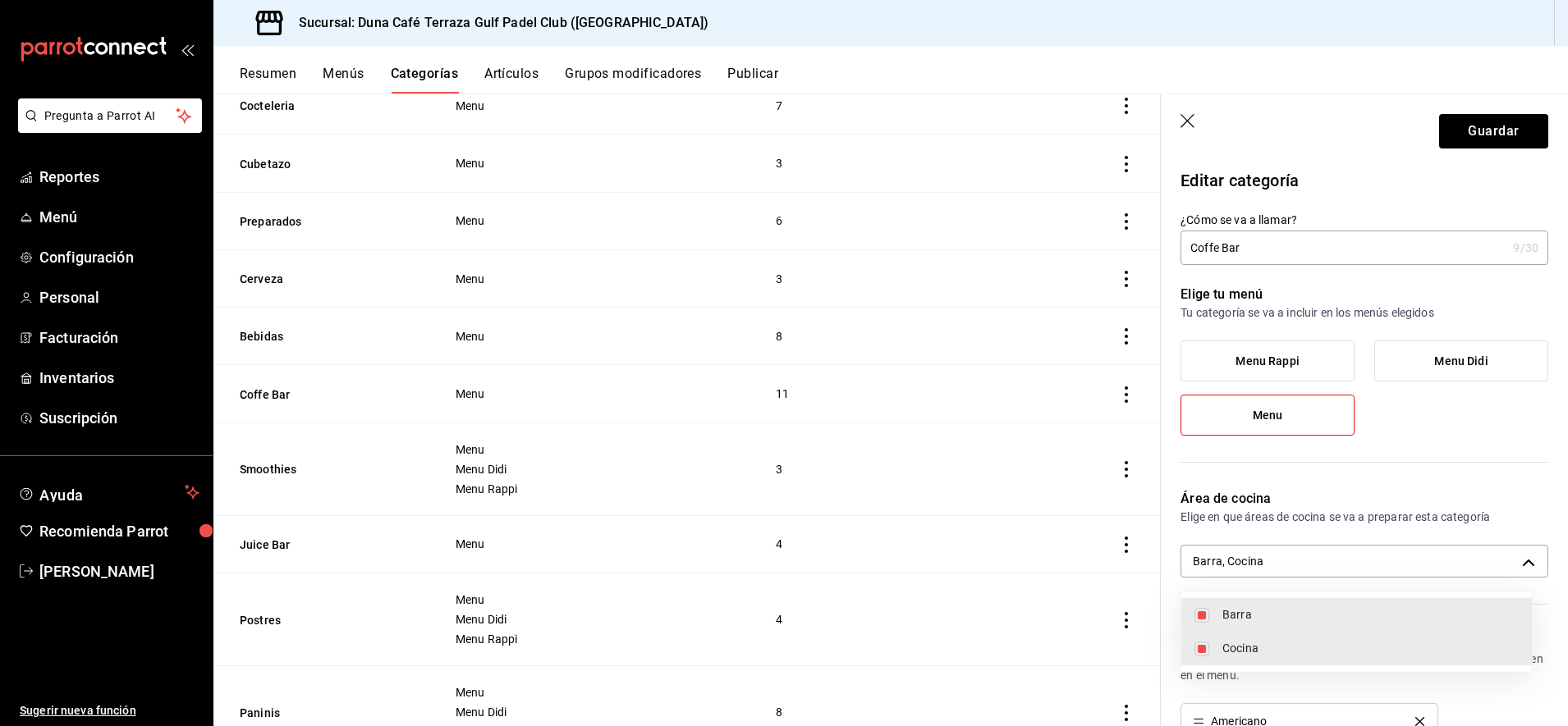
click at [1204, 614] on input "checkbox" at bounding box center [1201, 616] width 15 height 15
checkbox input "false"
type input "3de2040c-0cd0-4898-ae5b-c6454fd30179"
click at [1465, 137] on div at bounding box center [784, 363] width 1568 height 726
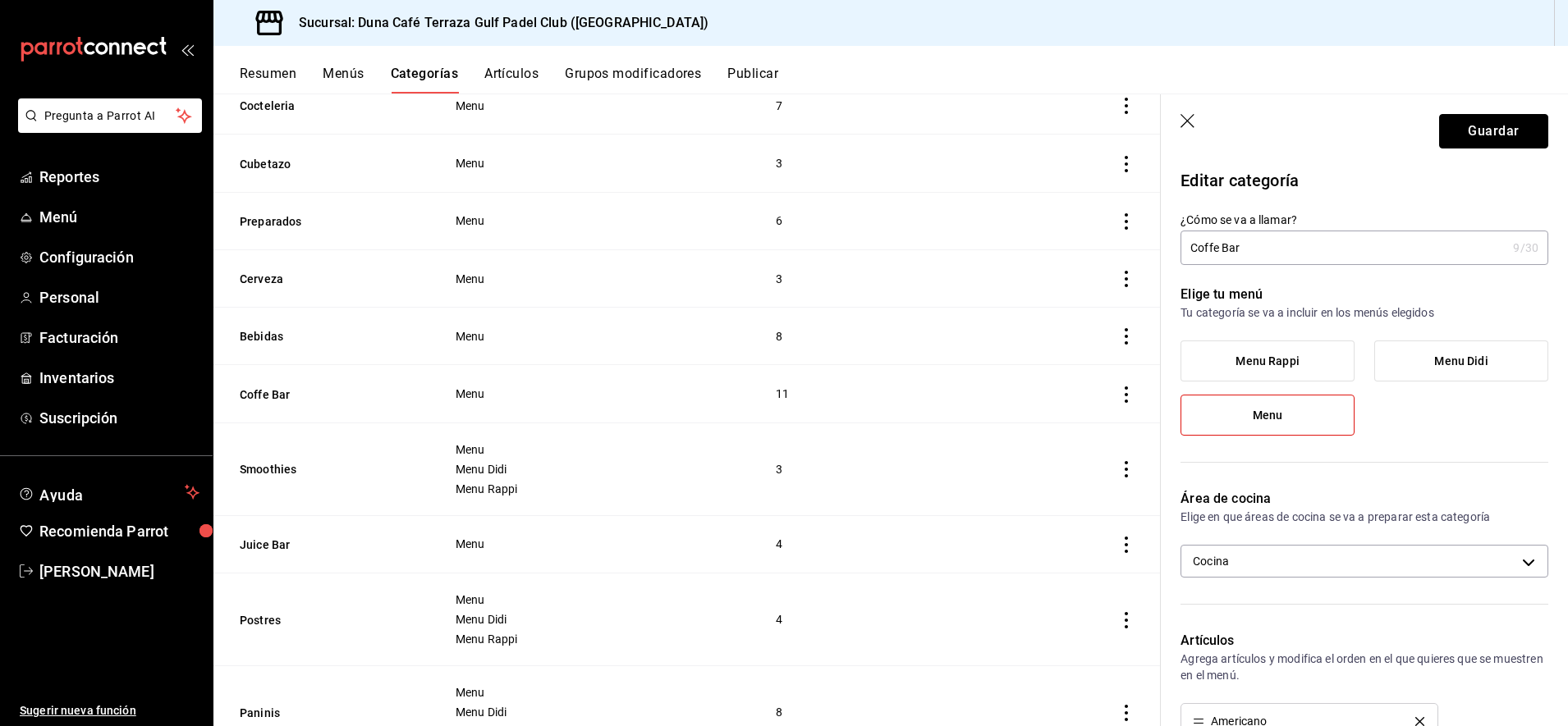
click at [1465, 137] on button "Guardar" at bounding box center [1493, 131] width 109 height 35
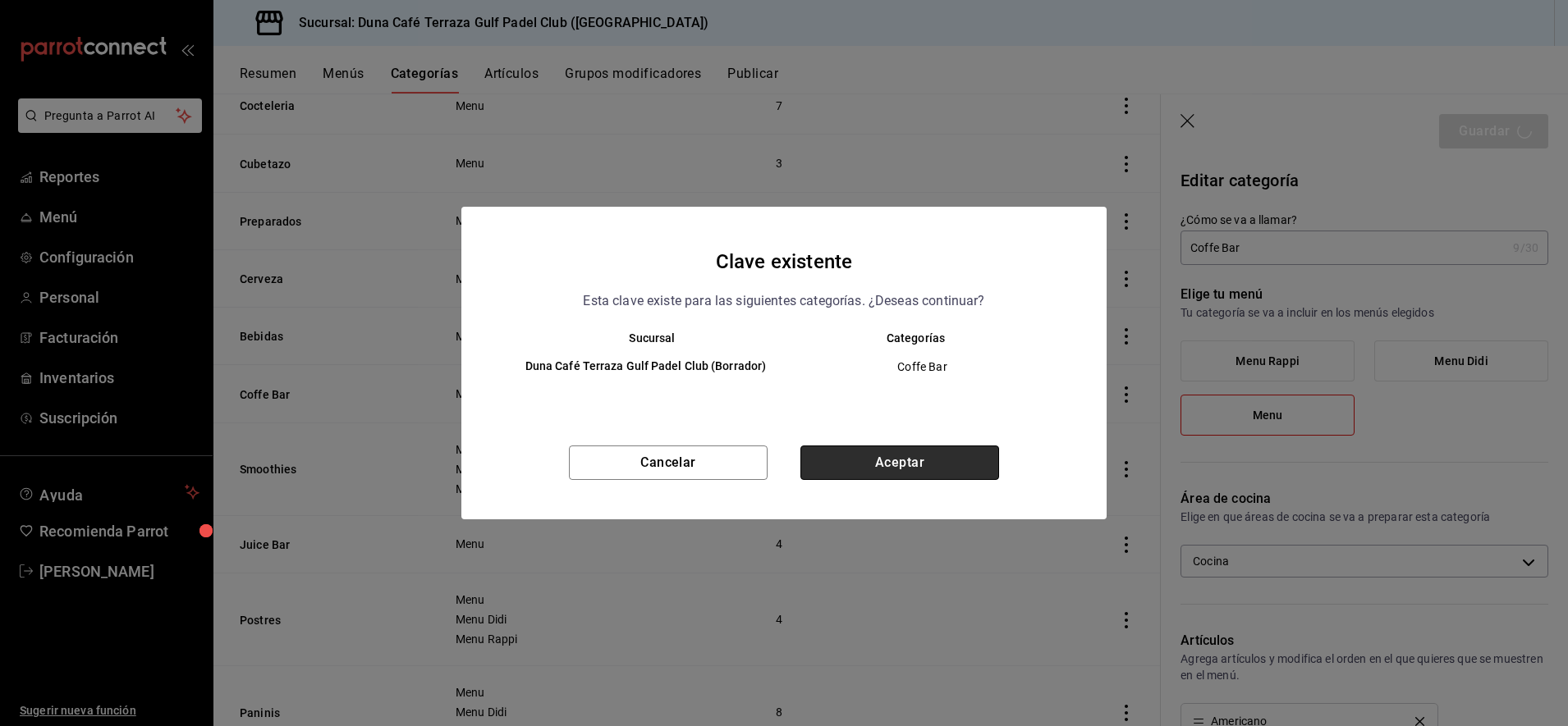
click at [923, 474] on button "Aceptar" at bounding box center [899, 463] width 198 height 35
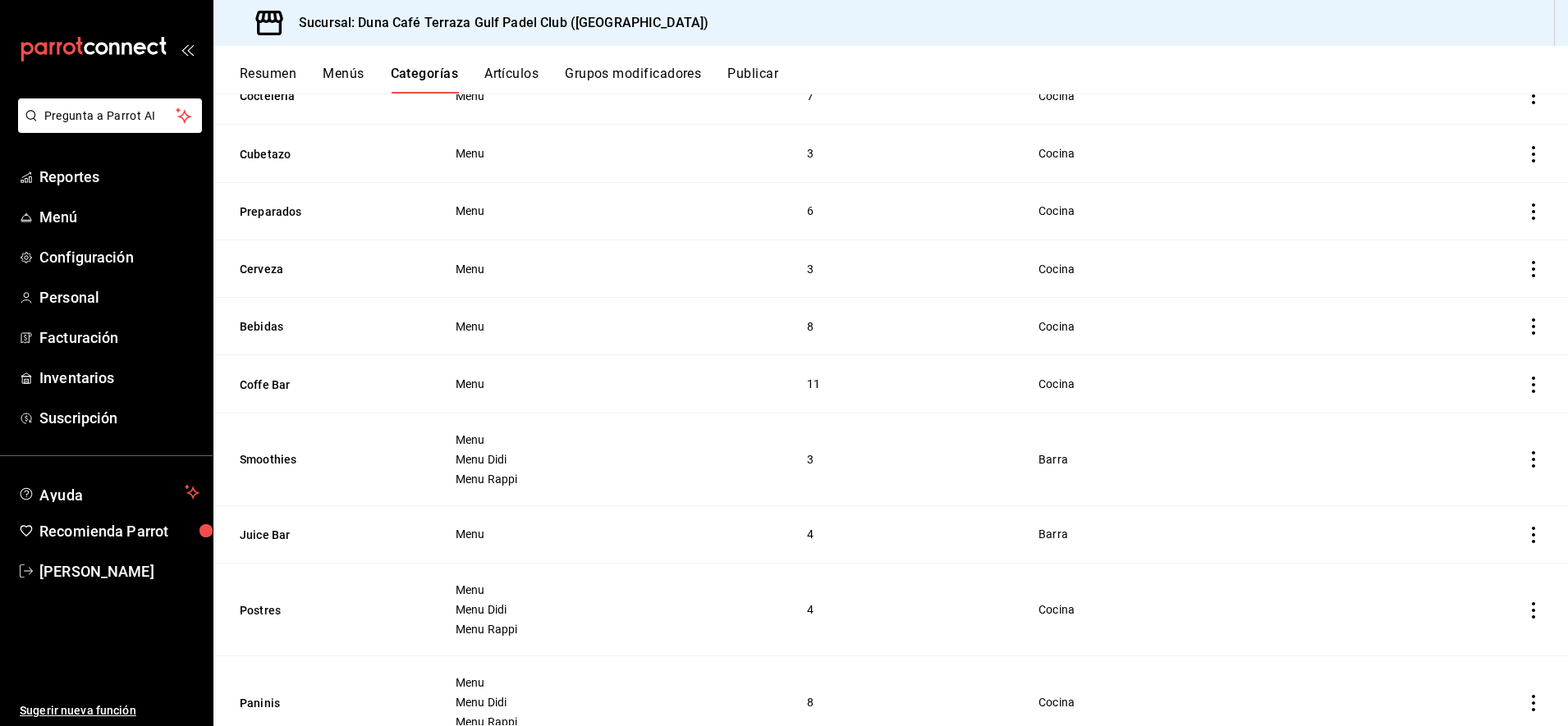
scroll to position [222, 0]
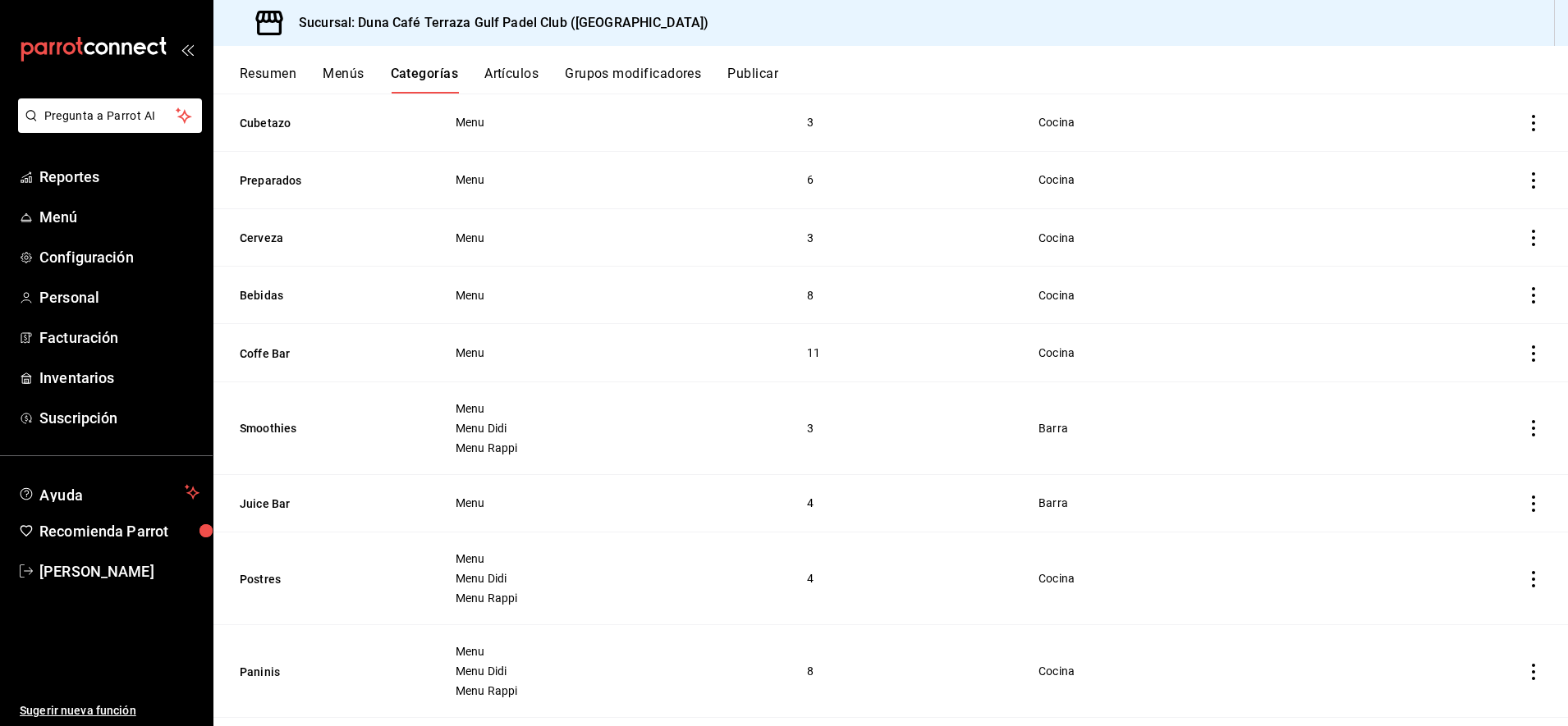
click at [1525, 426] on icon "actions" at bounding box center [1533, 428] width 17 height 17
click at [1467, 466] on span "Editar" at bounding box center [1469, 462] width 43 height 17
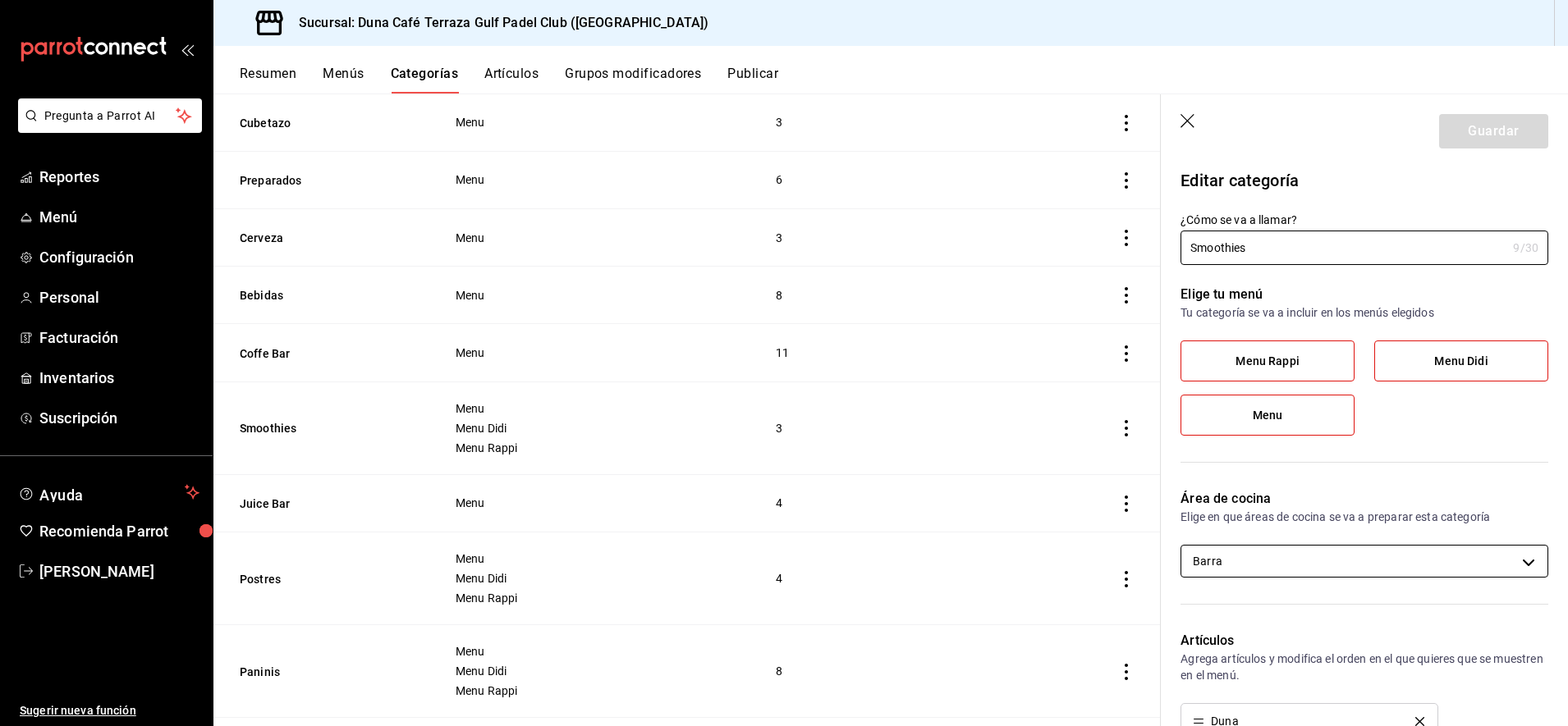
click at [1405, 556] on body "Pregunta a Parrot AI Reportes Menú Configuración Personal Facturación Inventari…" at bounding box center [784, 363] width 1568 height 726
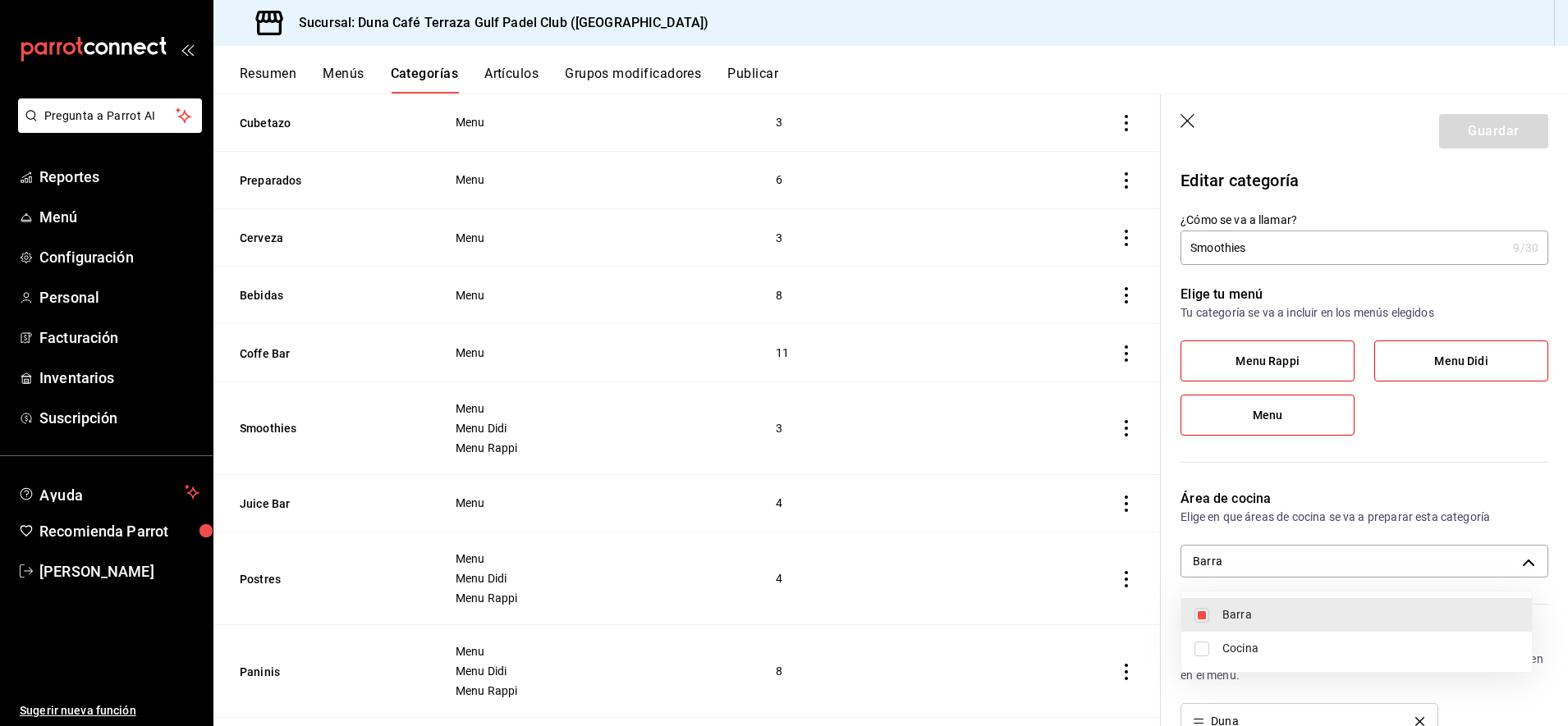
click at [1212, 614] on li "Barra" at bounding box center [1356, 615] width 351 height 34
checkbox input "false"
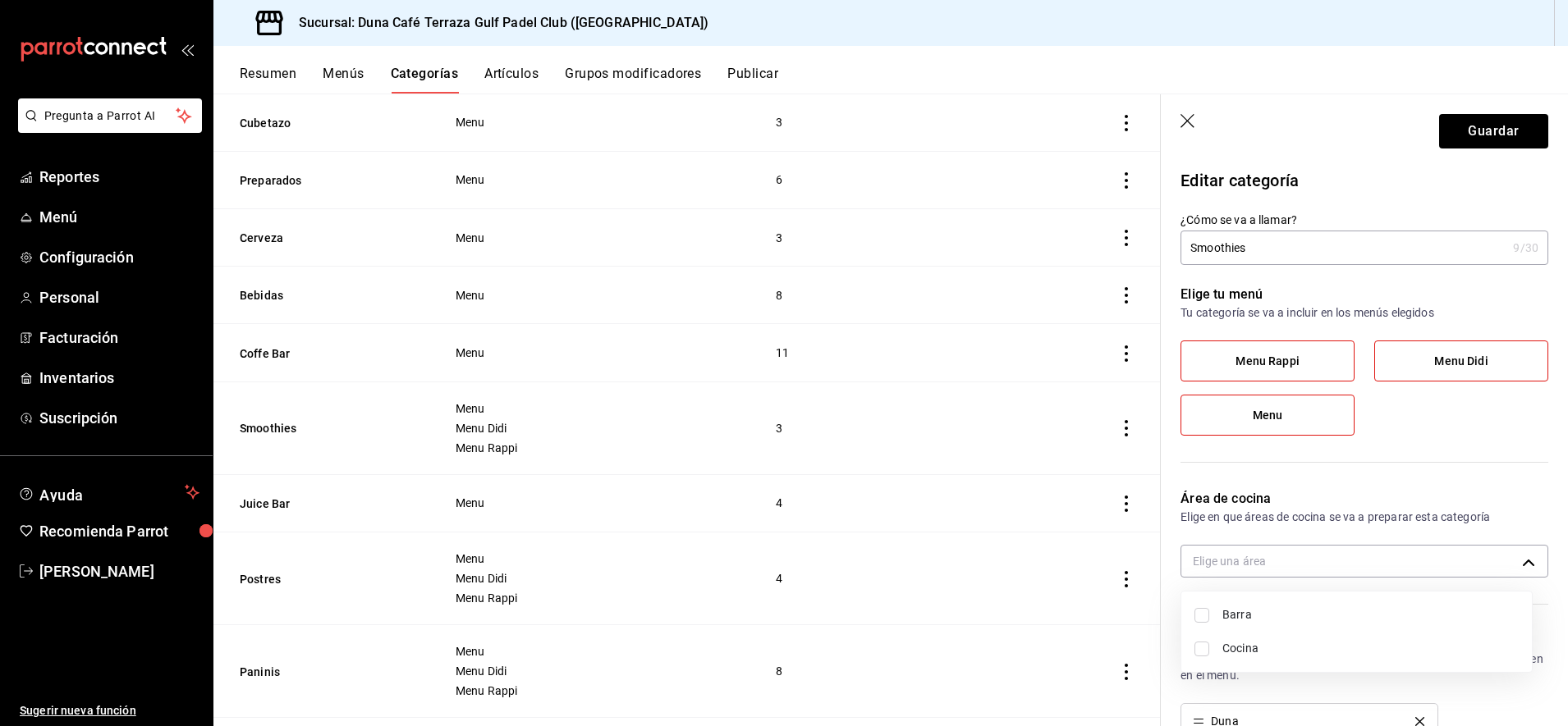
click at [1200, 659] on li "Cocina" at bounding box center [1356, 648] width 351 height 34
type input "3de2040c-0cd0-4898-ae5b-c6454fd30179"
checkbox input "true"
click at [1464, 142] on div at bounding box center [784, 363] width 1568 height 726
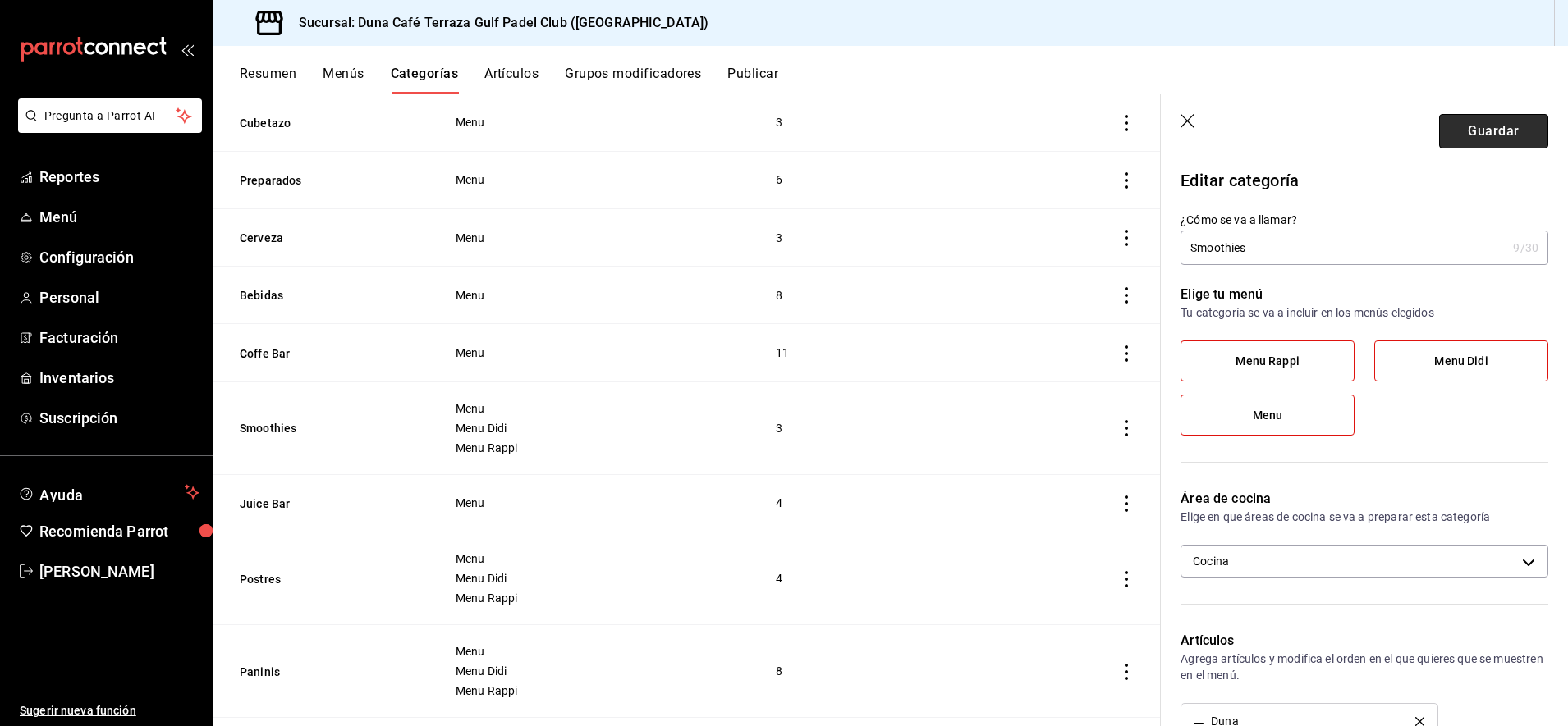
click at [1465, 135] on button "Guardar" at bounding box center [1493, 131] width 109 height 35
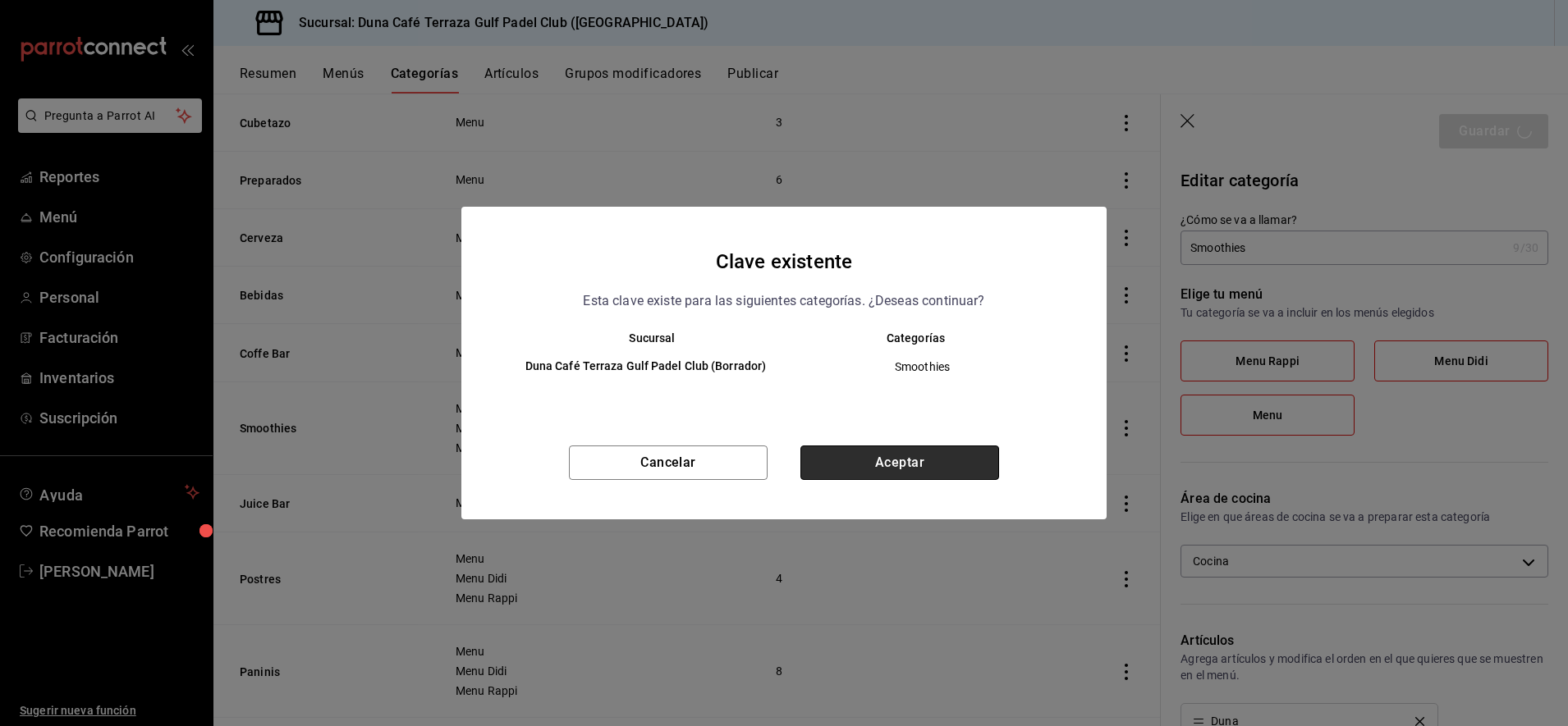
click at [879, 468] on button "Aceptar" at bounding box center [899, 463] width 198 height 35
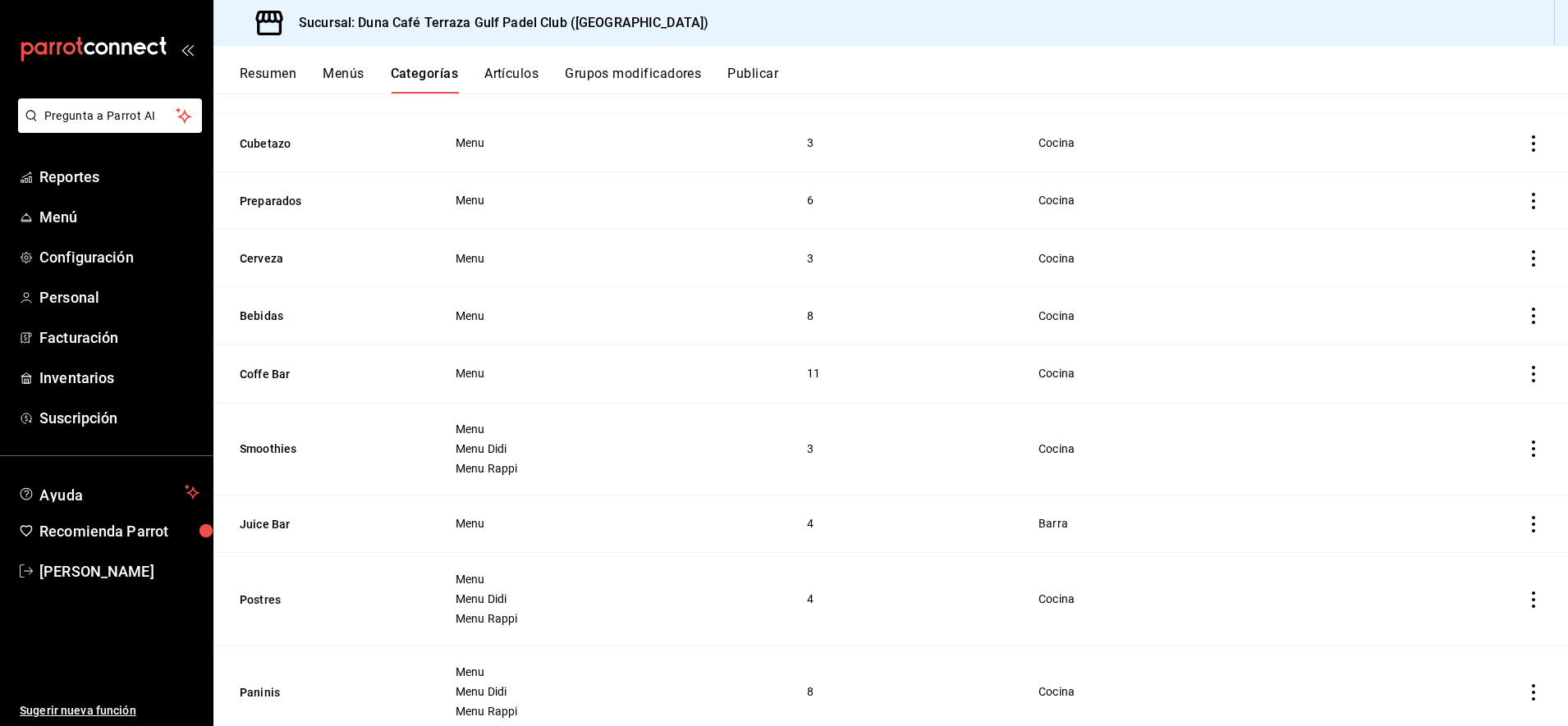
scroll to position [208, 0]
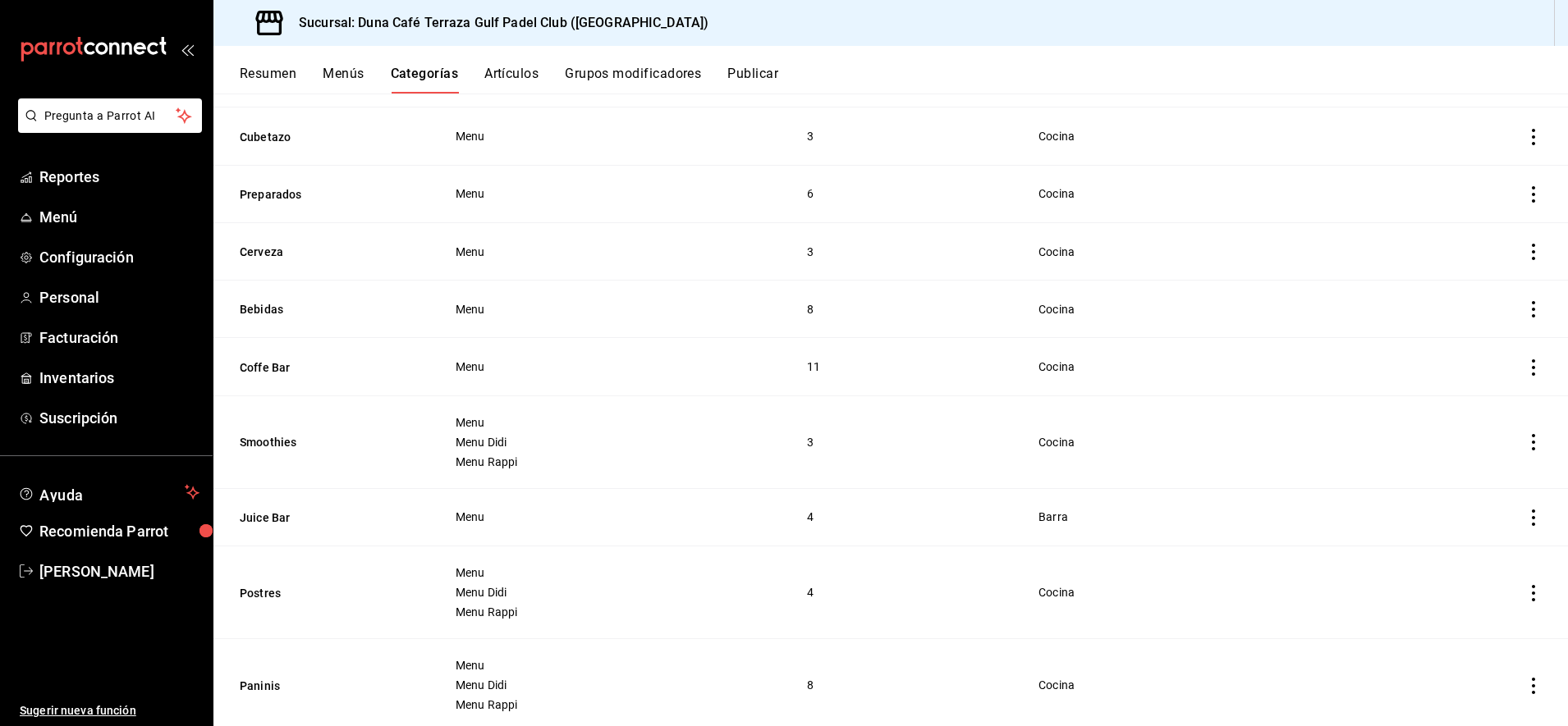
click at [1525, 517] on icon "actions" at bounding box center [1533, 518] width 17 height 17
click at [1459, 551] on span "Editar" at bounding box center [1469, 550] width 43 height 17
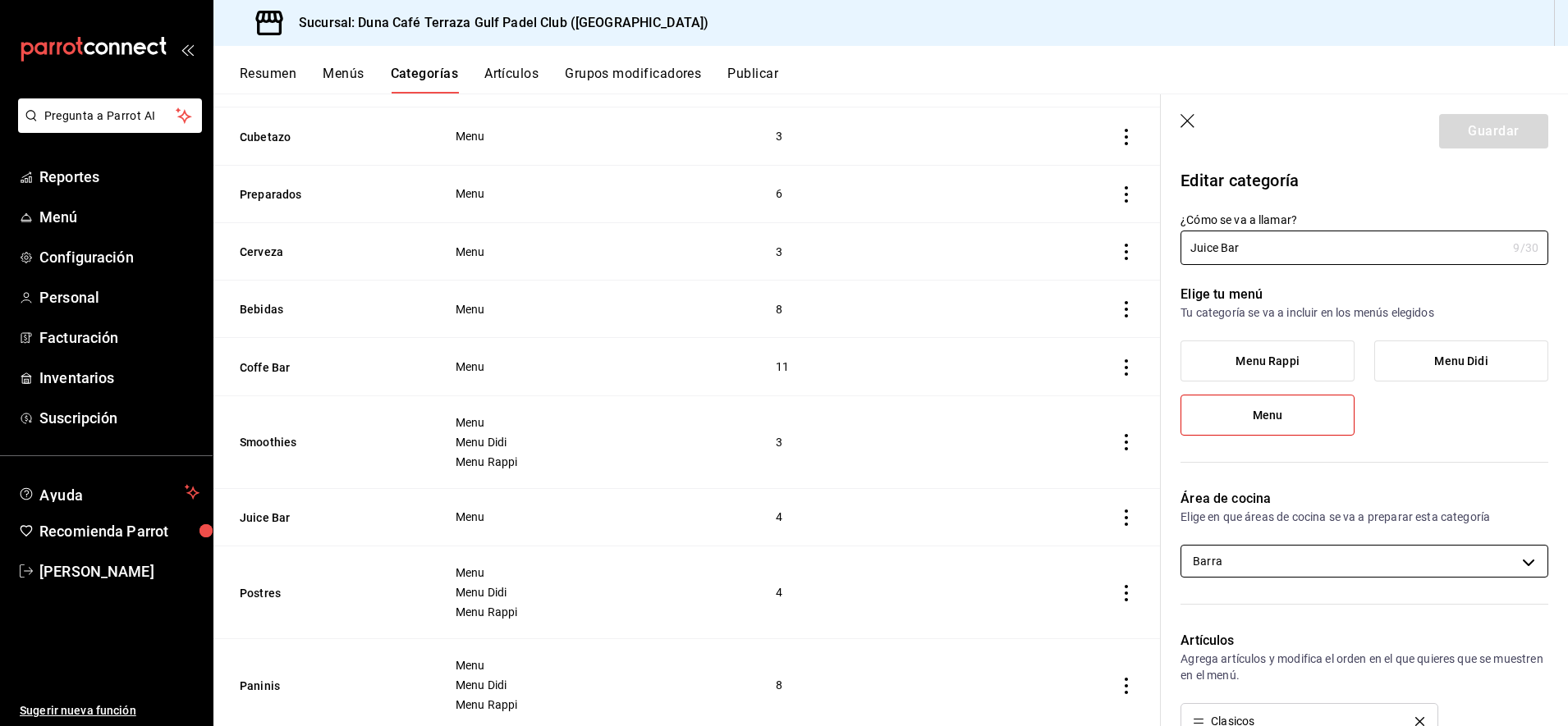
click at [1356, 572] on body "Pregunta a Parrot AI Reportes Menú Configuración Personal Facturación Inventari…" at bounding box center [784, 363] width 1568 height 726
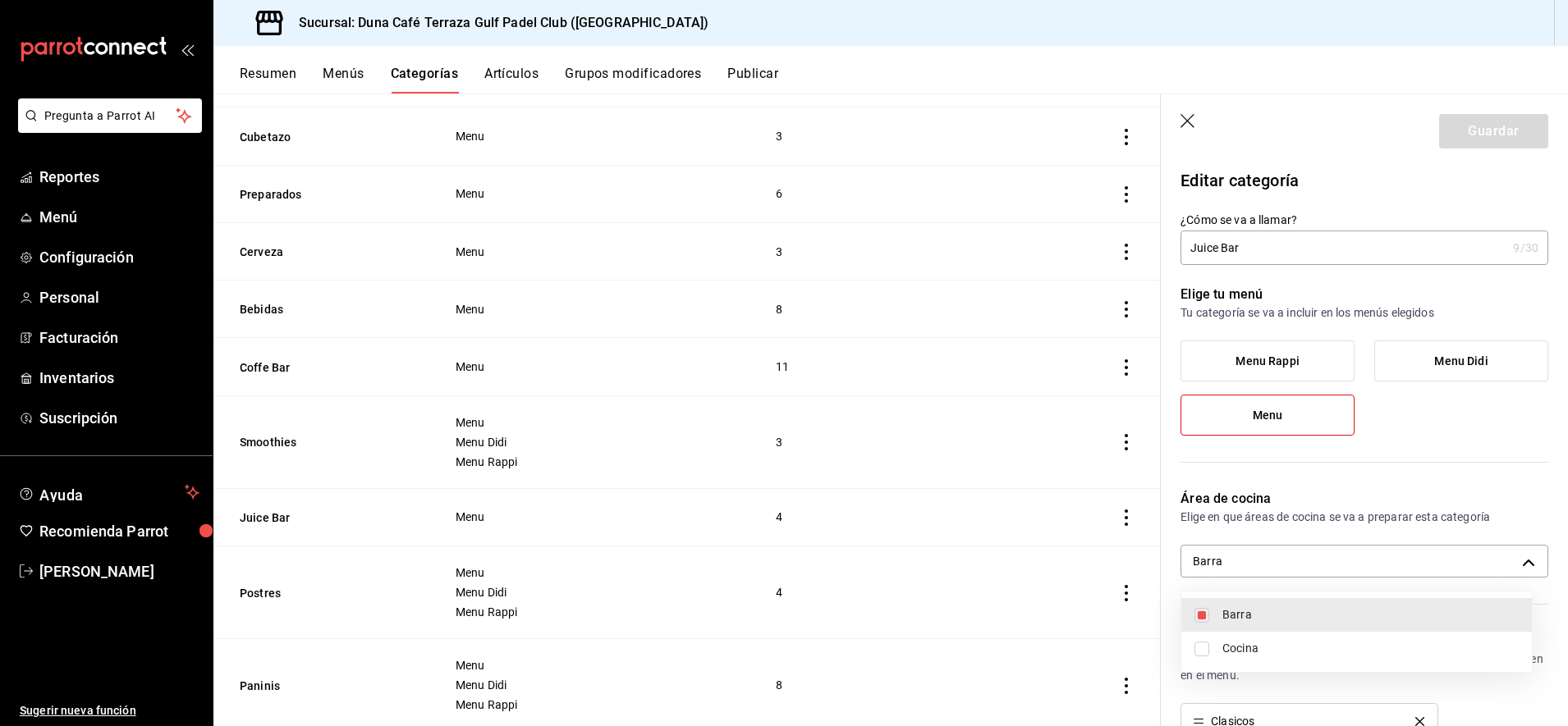
click at [1201, 648] on input "checkbox" at bounding box center [1201, 648] width 15 height 15
checkbox input "true"
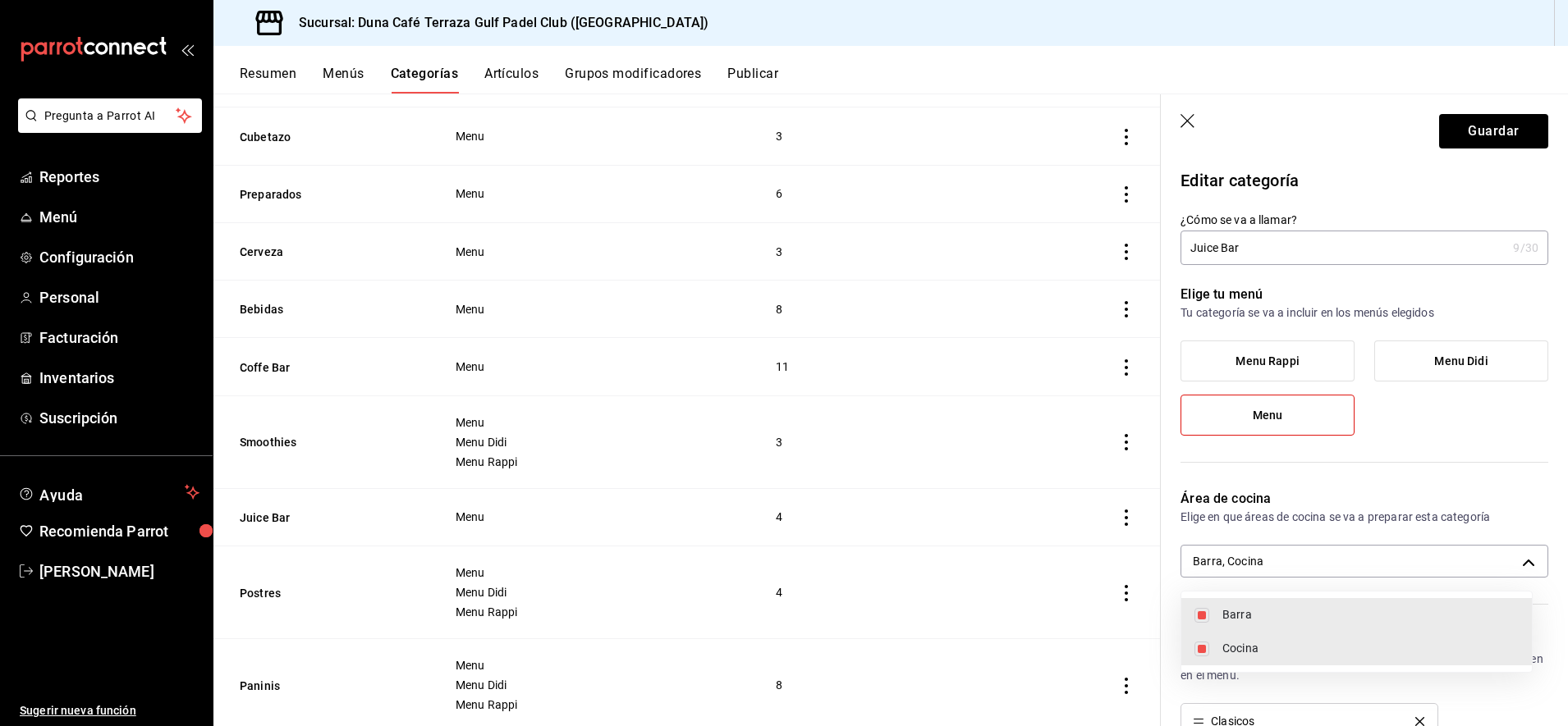
click at [1201, 602] on li "Barra" at bounding box center [1356, 615] width 351 height 34
type input "3de2040c-0cd0-4898-ae5b-c6454fd30179"
checkbox input "false"
click at [1487, 123] on div at bounding box center [784, 363] width 1568 height 726
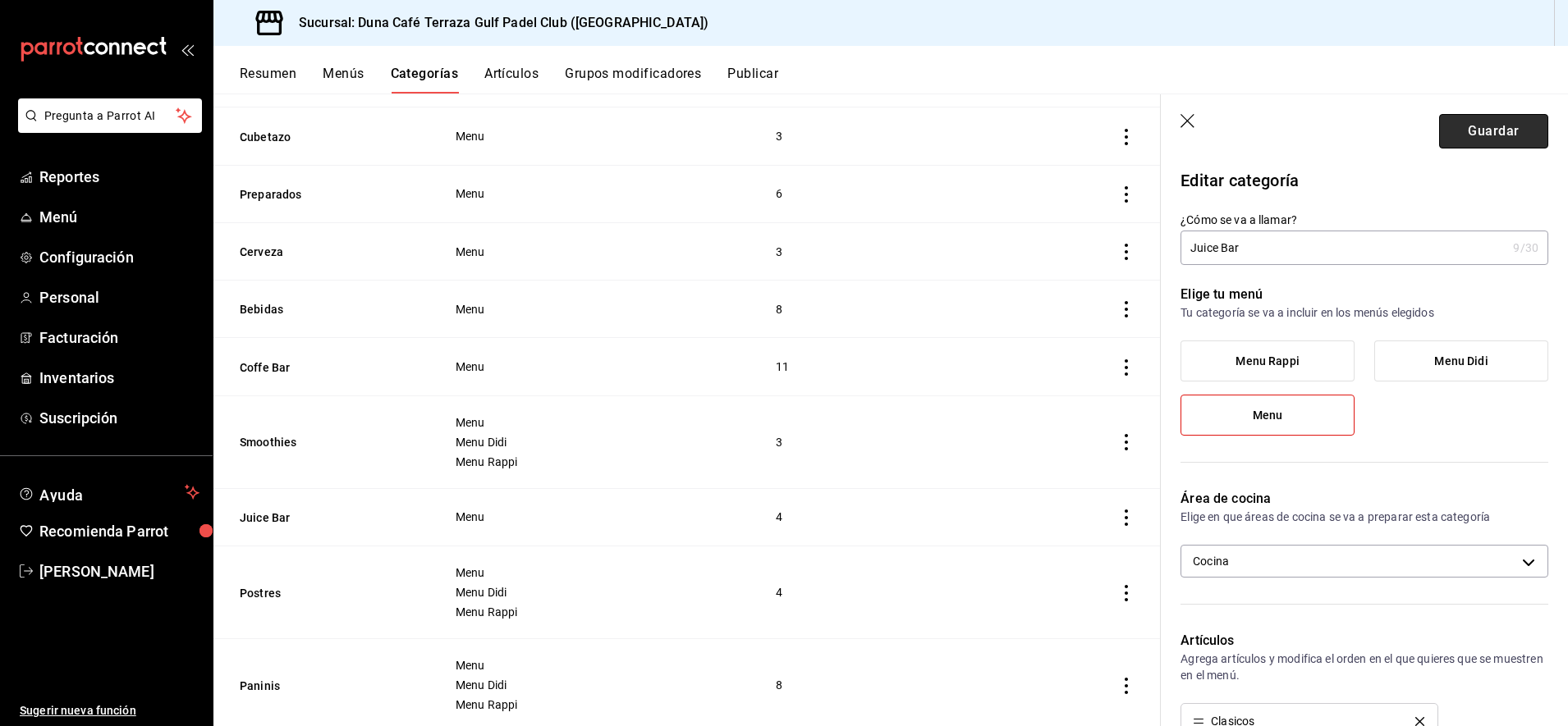
click at [1483, 130] on button "Guardar" at bounding box center [1493, 131] width 109 height 35
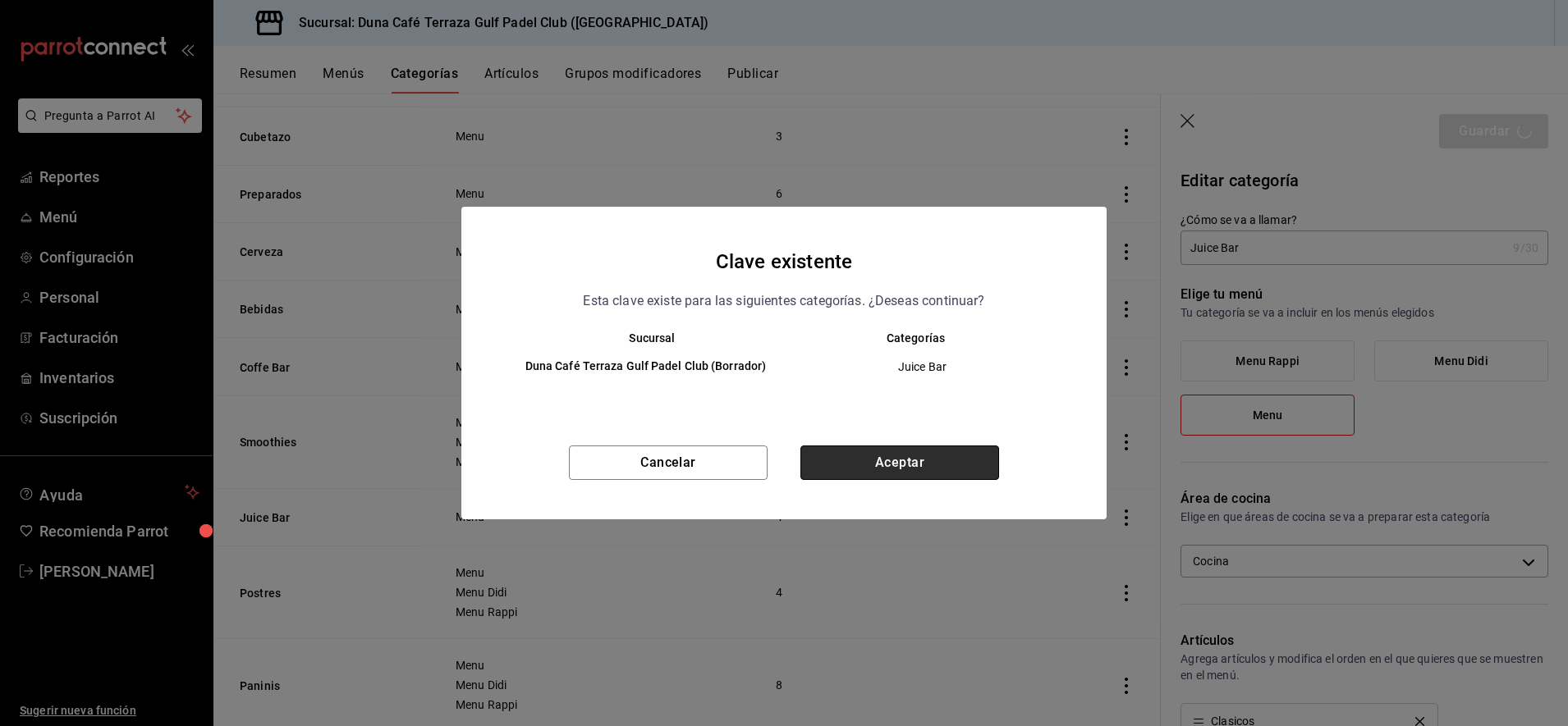
click at [964, 471] on button "Aceptar" at bounding box center [899, 463] width 198 height 35
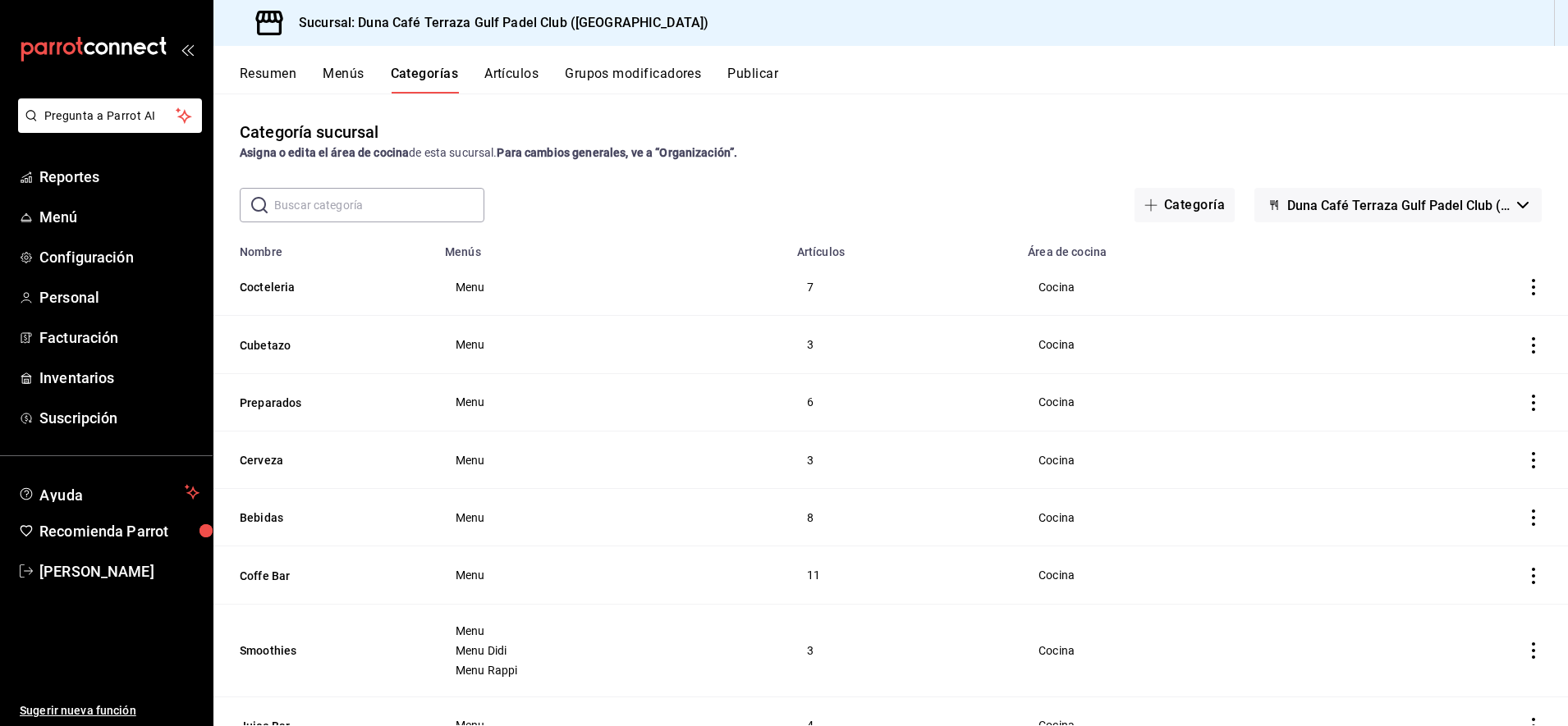
click at [765, 74] on button "Publicar" at bounding box center [753, 79] width 50 height 28
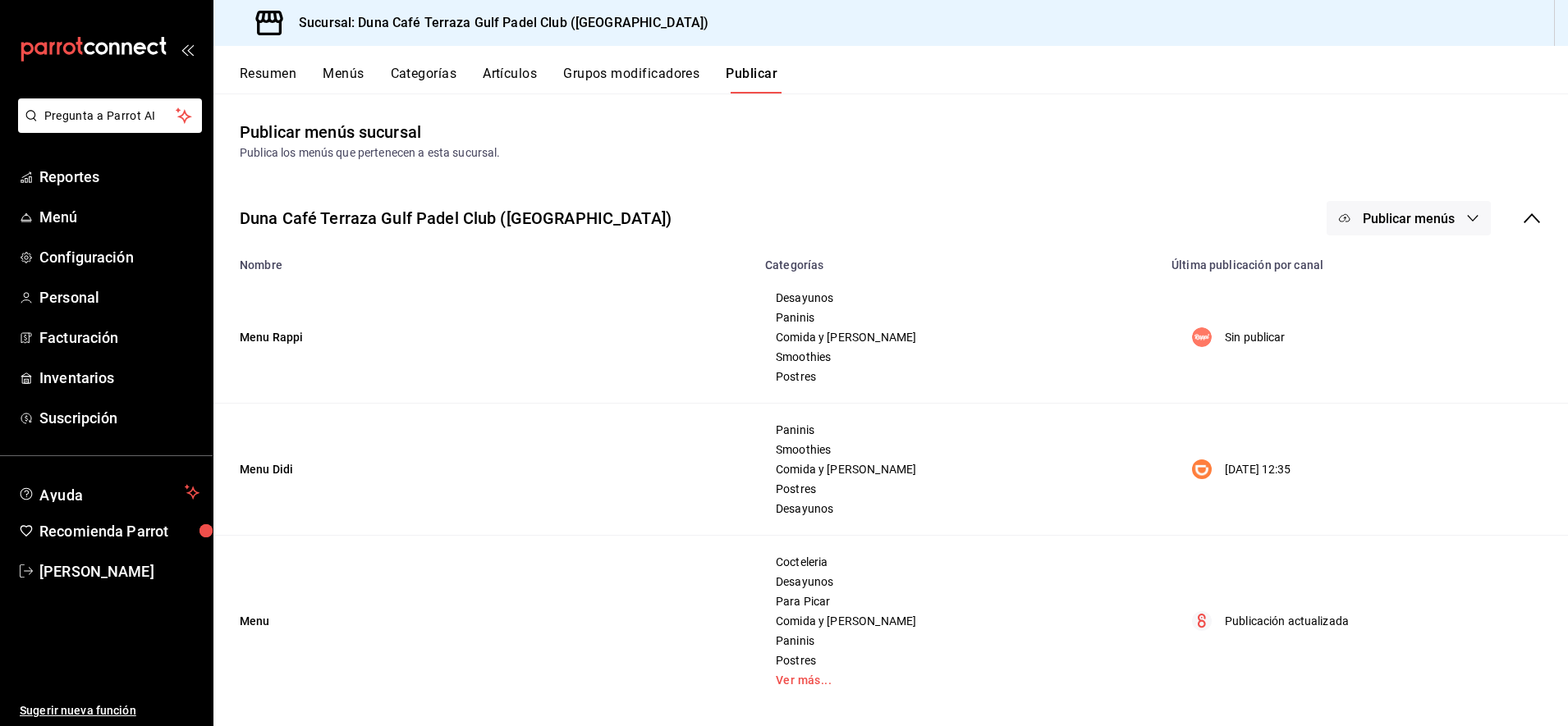
click at [1388, 214] on span "Publicar menús" at bounding box center [1408, 219] width 92 height 16
click at [1395, 371] on span "Punto de venta" at bounding box center [1417, 363] width 79 height 17
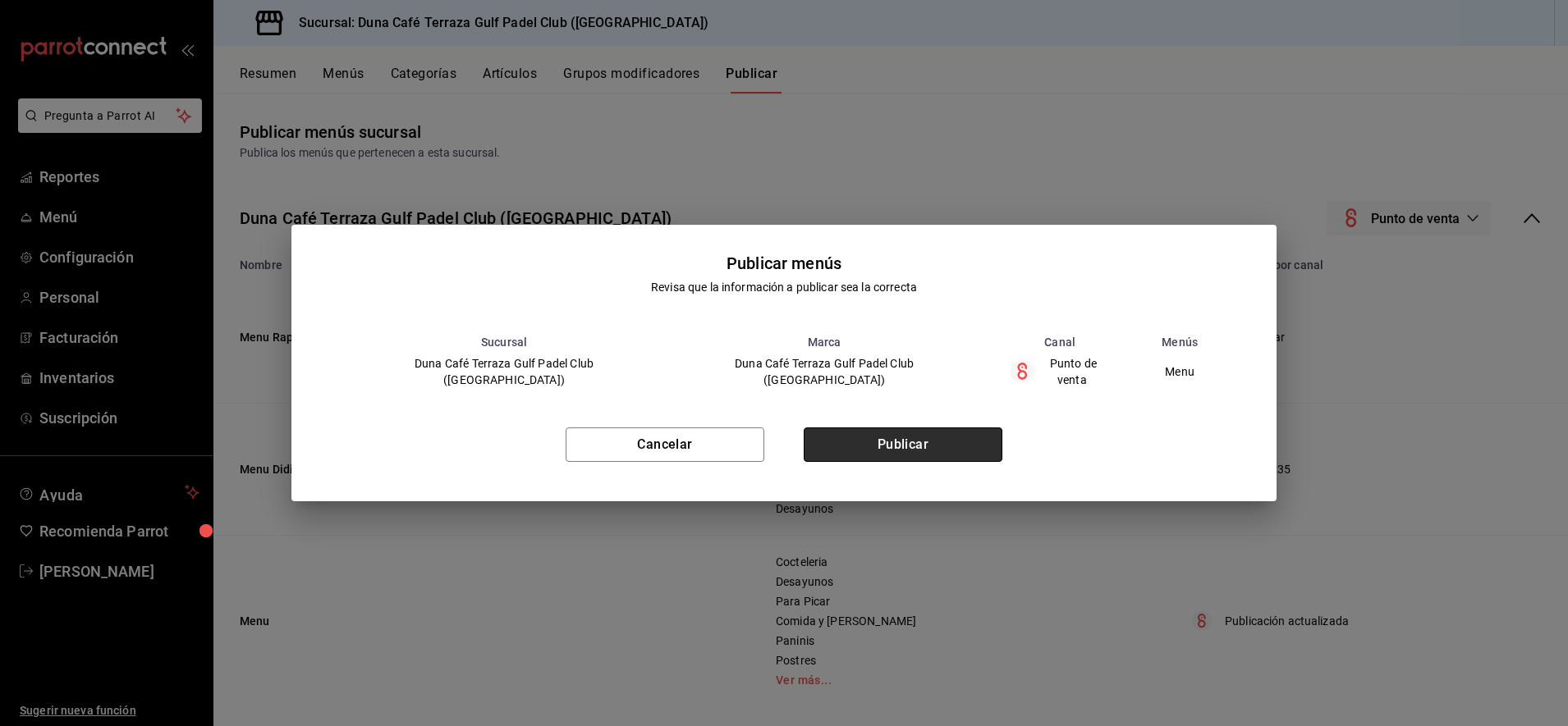
click at [905, 438] on button "Publicar" at bounding box center [902, 444] width 198 height 35
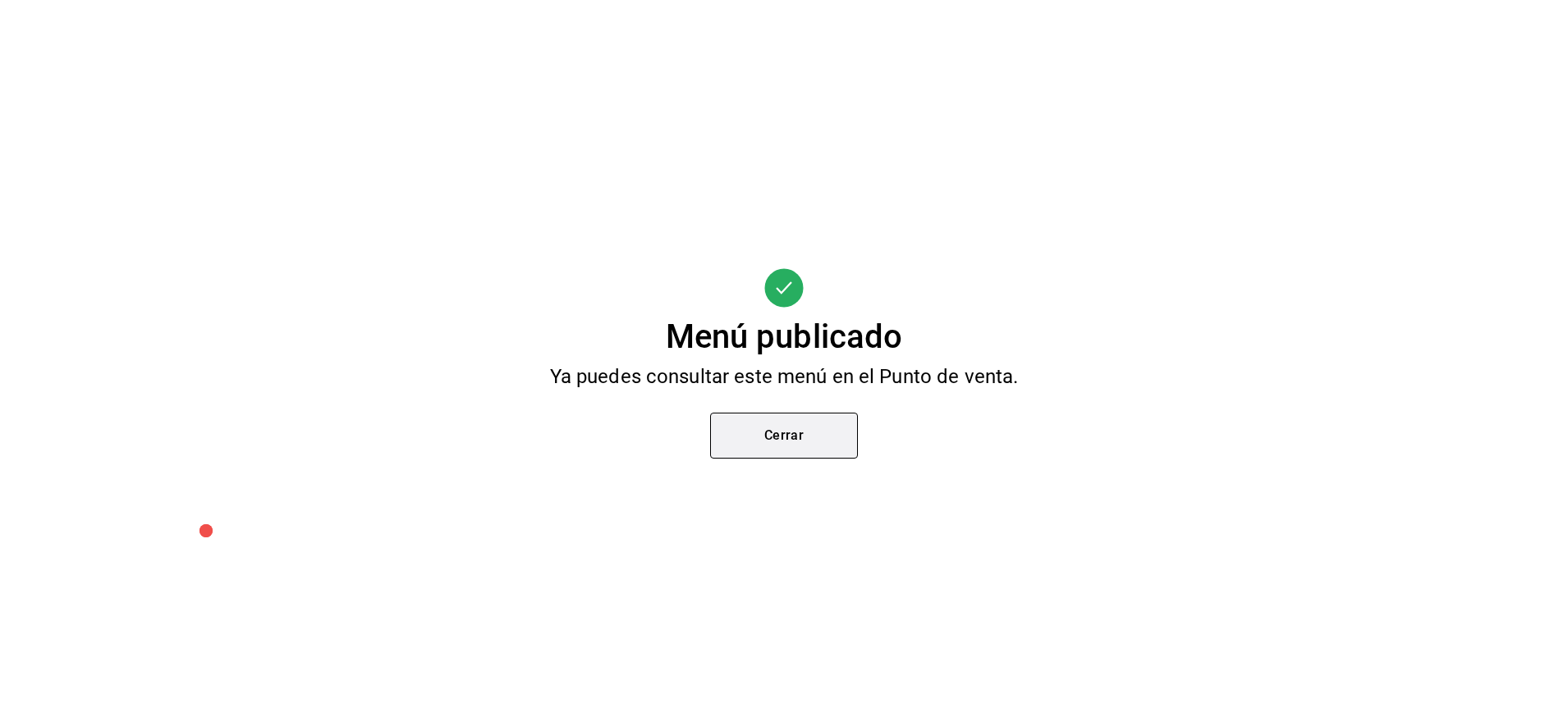
click at [778, 439] on button "Cerrar" at bounding box center [784, 435] width 148 height 46
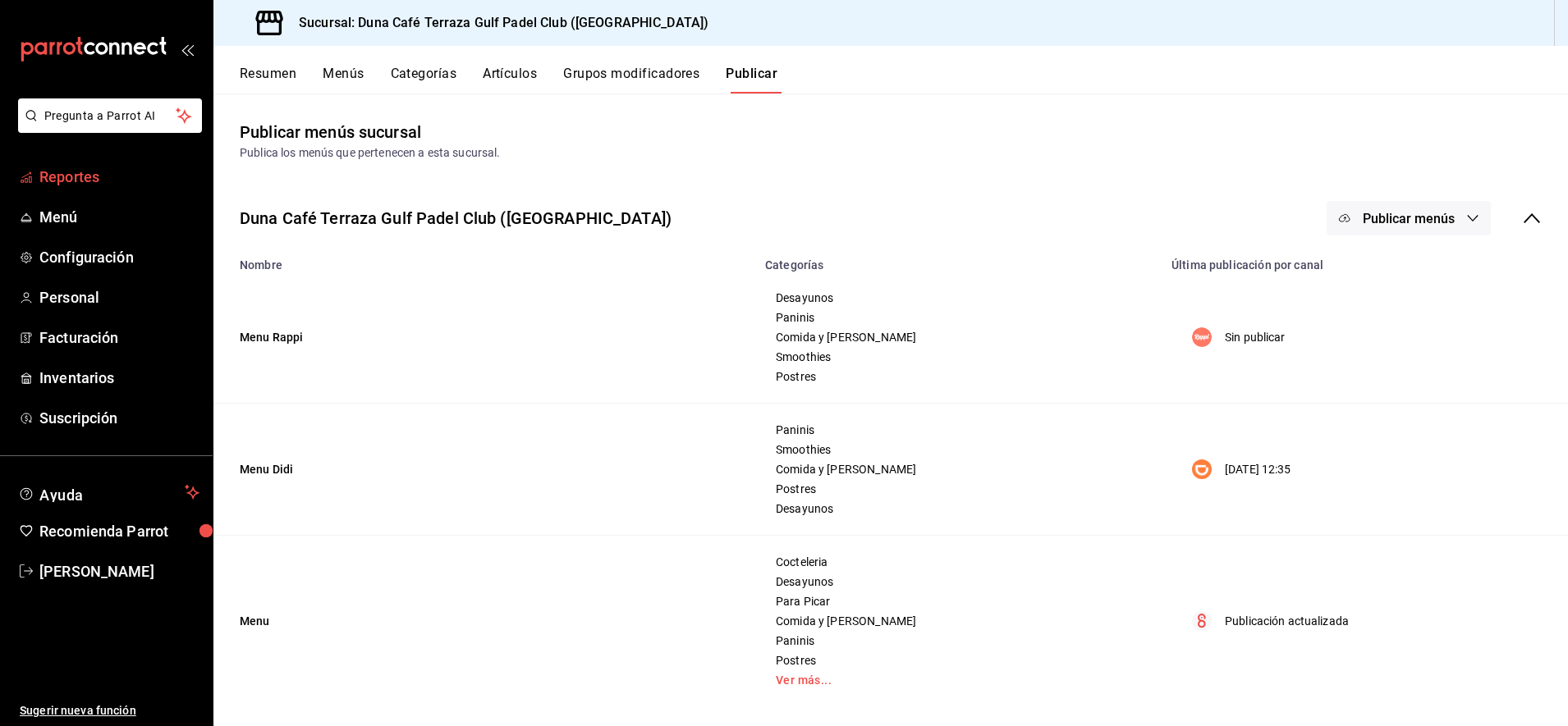
click at [82, 178] on span "Reportes" at bounding box center [119, 177] width 160 height 22
